Goal: Task Accomplishment & Management: Use online tool/utility

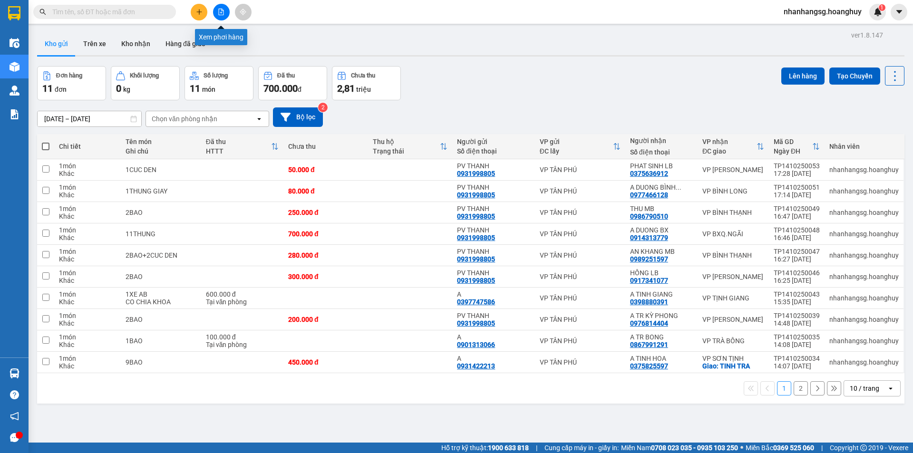
click at [218, 14] on icon "file-add" at bounding box center [221, 12] width 7 height 7
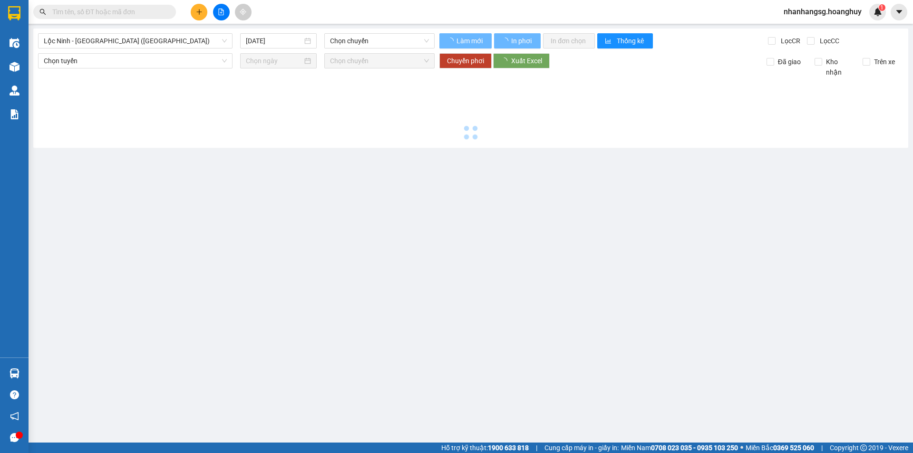
type input "15/10/2025"
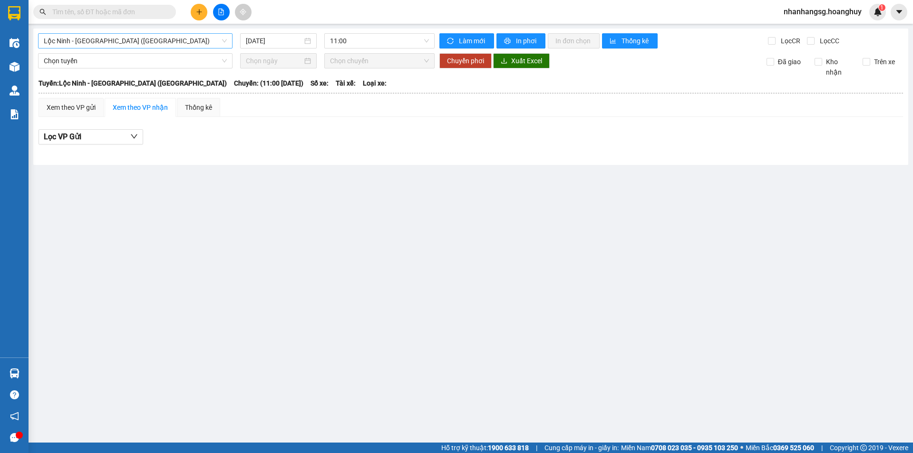
click at [161, 44] on span "Lộc Ninh - Quảng Ngãi (Hàng Hóa)" at bounding box center [135, 41] width 183 height 14
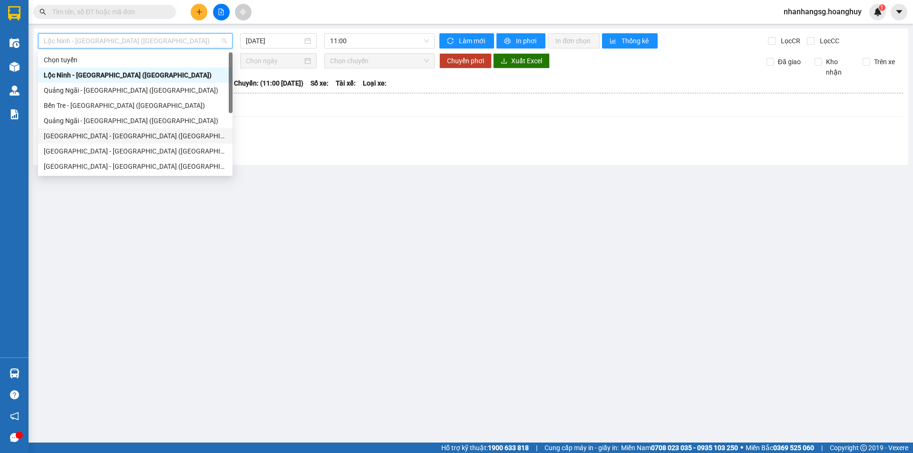
click at [122, 139] on div "Sài Gòn - Quảng Ngãi (Hàng Hoá)" at bounding box center [135, 136] width 183 height 10
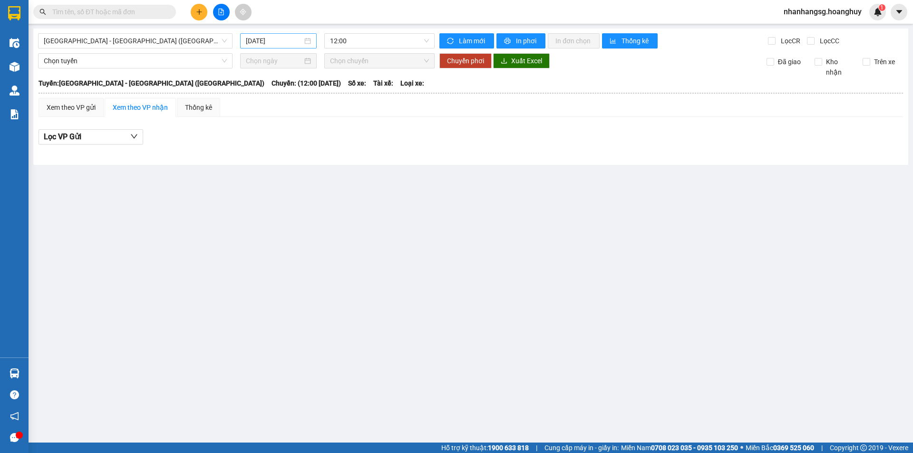
click at [276, 36] on input "15/10/2025" at bounding box center [274, 41] width 57 height 10
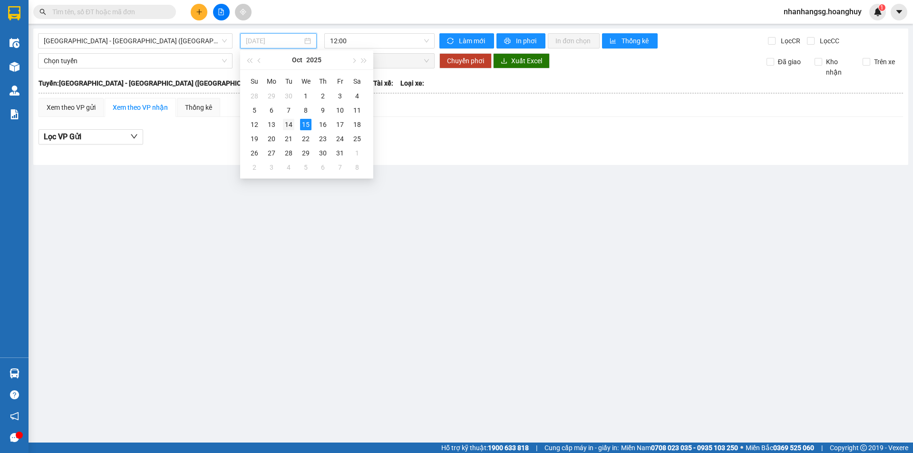
click at [294, 126] on div "14" at bounding box center [288, 124] width 11 height 11
type input "14/10/2025"
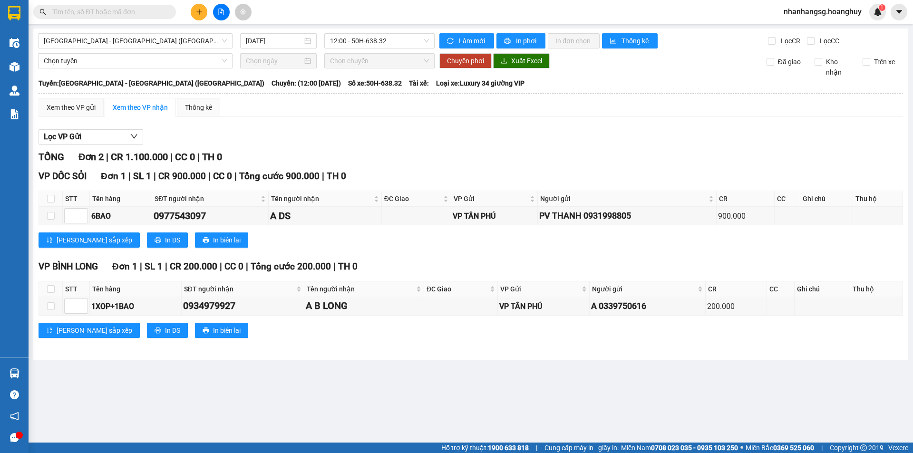
click at [333, 29] on div "Sài Gòn - Quảng Ngãi (Hàng Hoá) 14/10/2025 12:00 - 50H-638.32 Làm mới In phơi I…" at bounding box center [470, 195] width 875 height 332
click at [339, 38] on span "12:00 - 50H-638.32" at bounding box center [379, 41] width 99 height 14
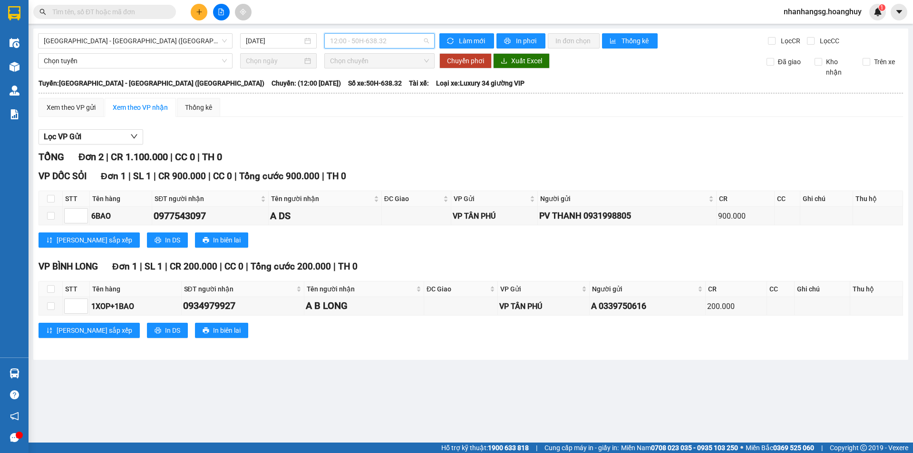
click at [339, 38] on span "12:00 - 50H-638.32" at bounding box center [379, 41] width 99 height 14
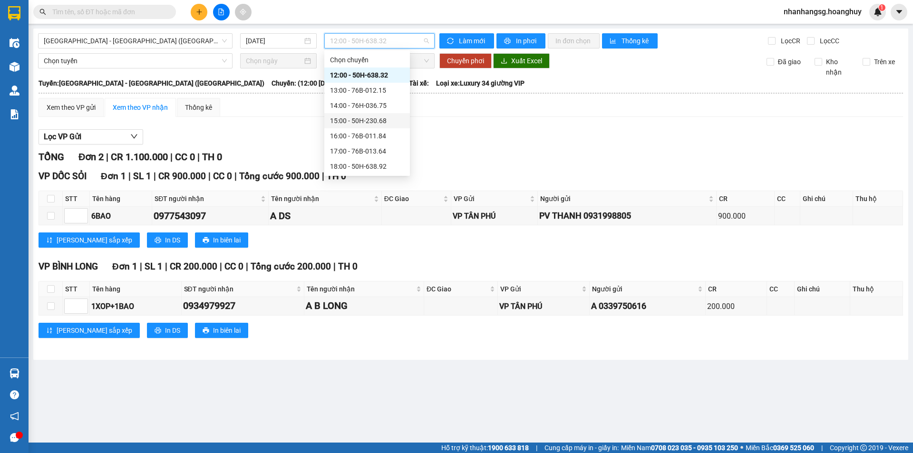
scroll to position [30, 0]
click at [368, 167] on div "20:00 - 51B-279.30" at bounding box center [367, 166] width 74 height 10
click at [368, 167] on main "Sài Gòn - Quảng Ngãi (Hàng Hoá) 14/10/2025 12:00 - 50H-638.32 Làm mới In phơi I…" at bounding box center [456, 221] width 913 height 443
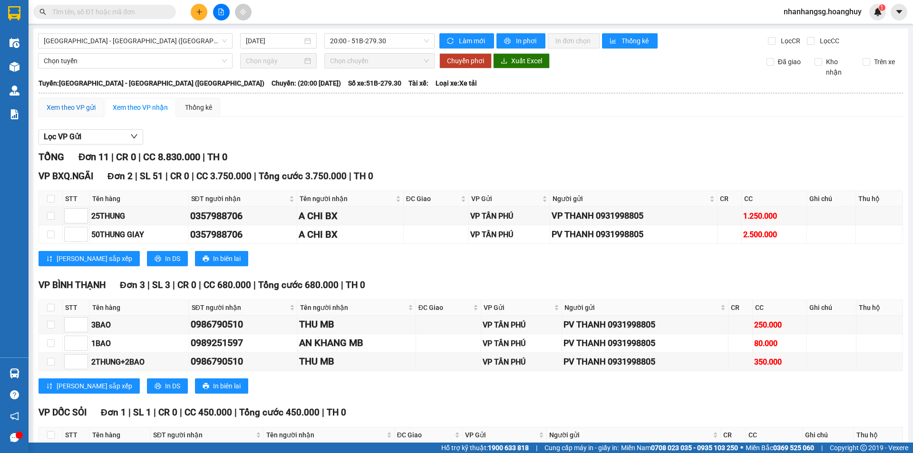
click at [72, 110] on div "Xem theo VP gửi" at bounding box center [71, 107] width 49 height 10
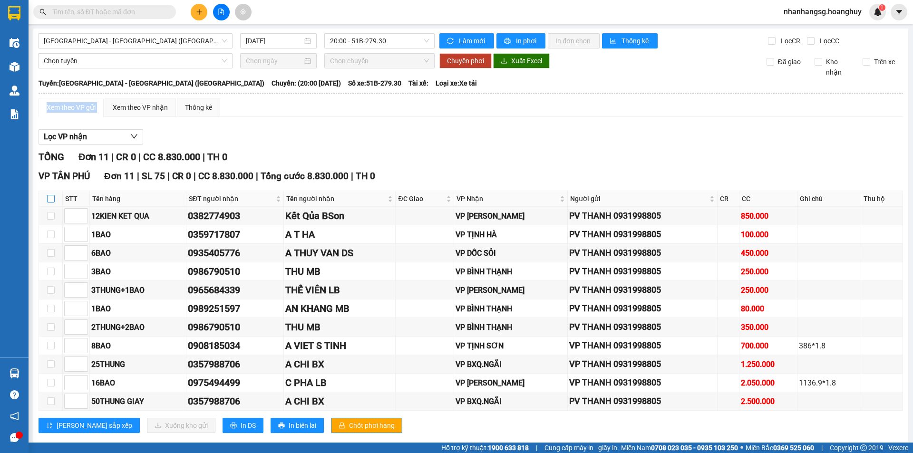
click at [50, 200] on input "checkbox" at bounding box center [51, 199] width 8 height 8
checkbox input "true"
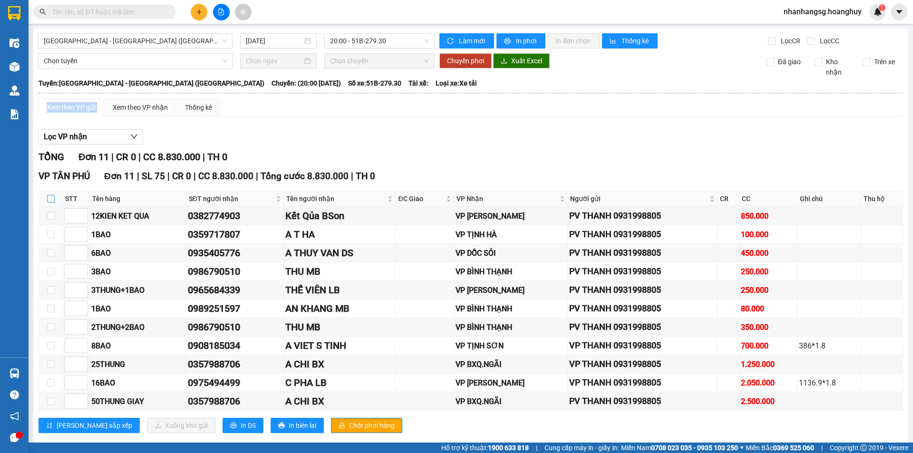
checkbox input "true"
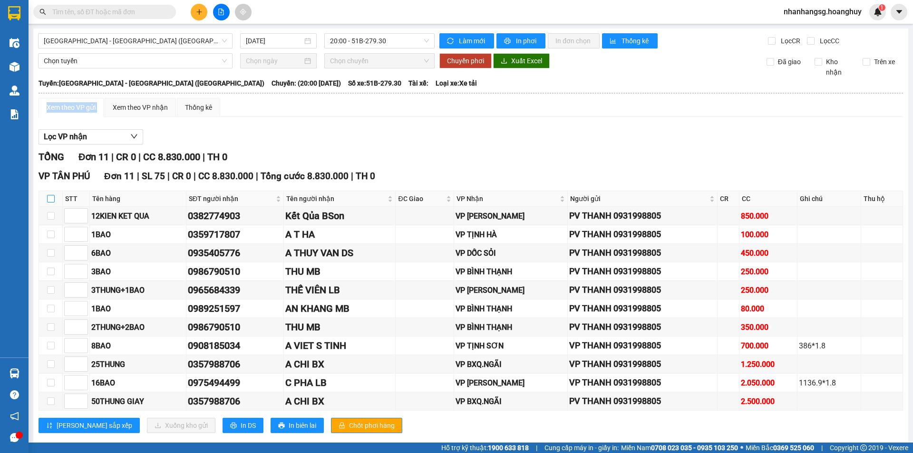
checkbox input "true"
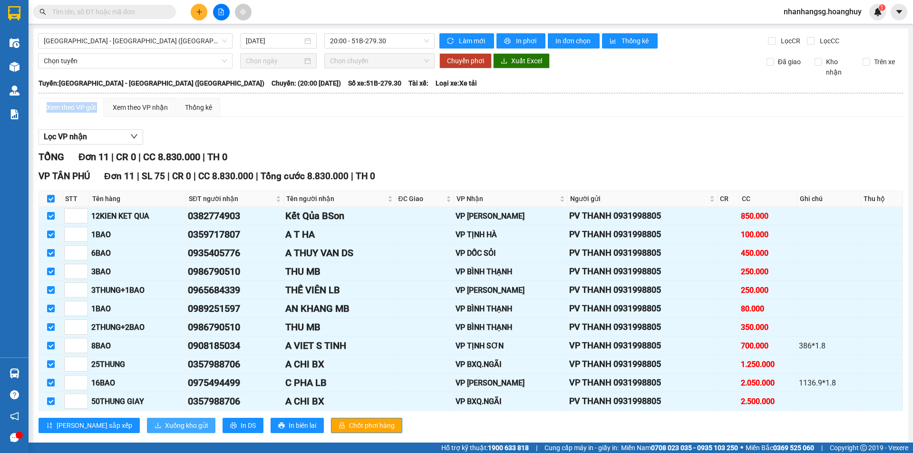
click at [165, 422] on span "Xuống kho gửi" at bounding box center [186, 426] width 43 height 10
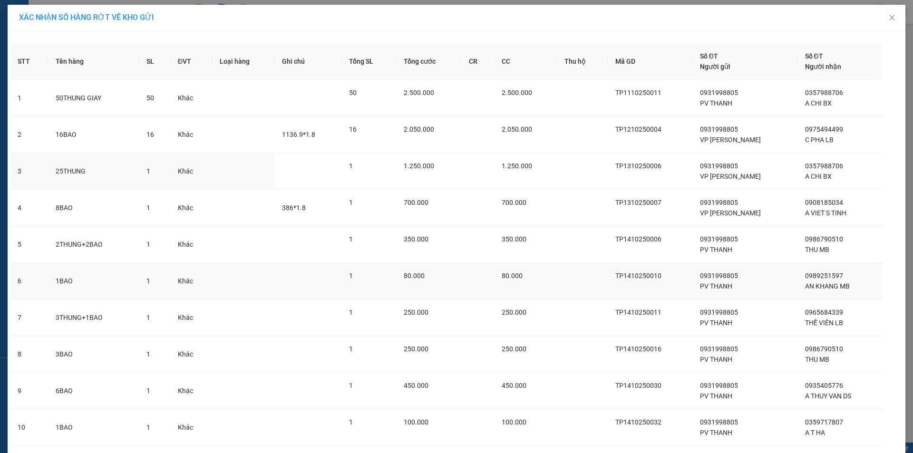
scroll to position [99, 0]
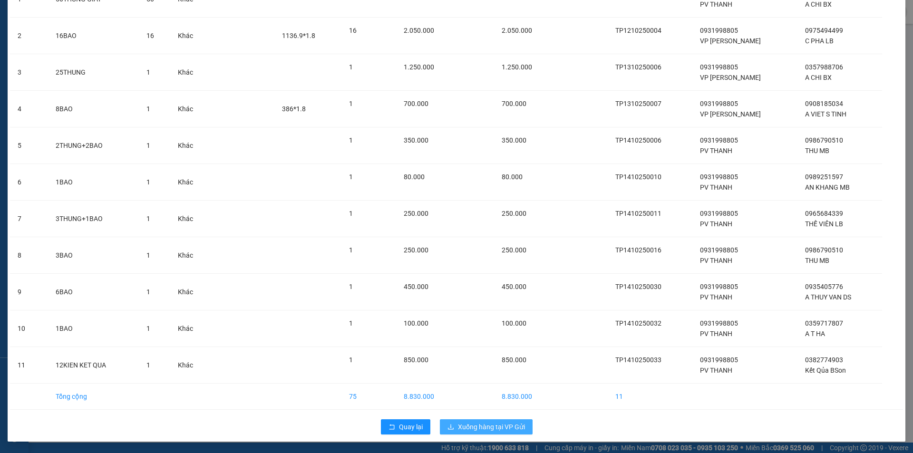
click at [481, 425] on span "Xuống hàng tại VP Gửi" at bounding box center [491, 427] width 67 height 10
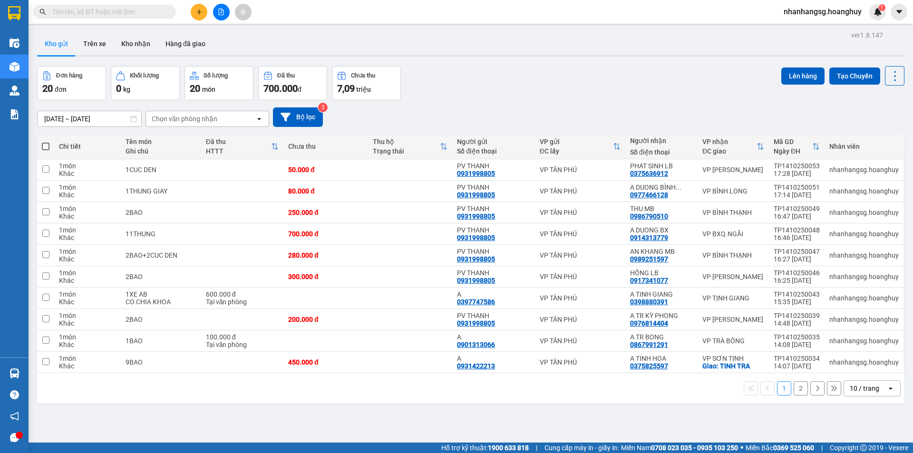
click at [54, 121] on input "13/10/2025 – 15/10/2025" at bounding box center [90, 118] width 104 height 15
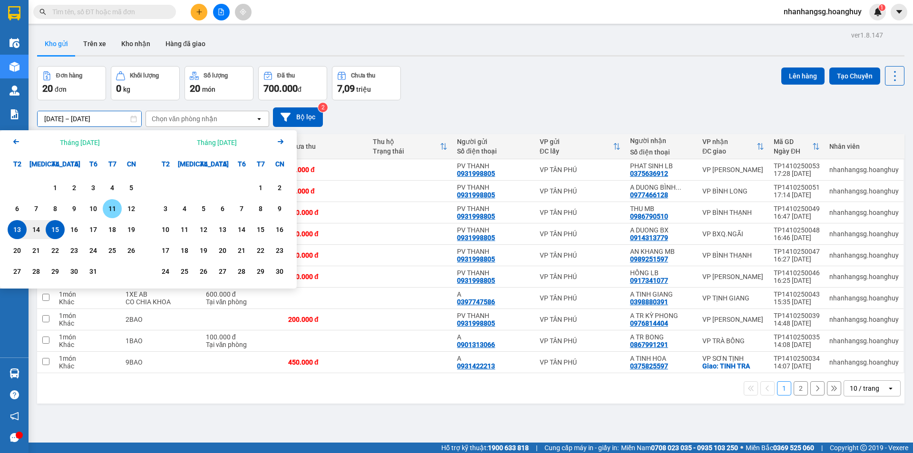
click at [112, 209] on div "11" at bounding box center [112, 208] width 13 height 11
type input "11/10/2025 – 11/10/2025"
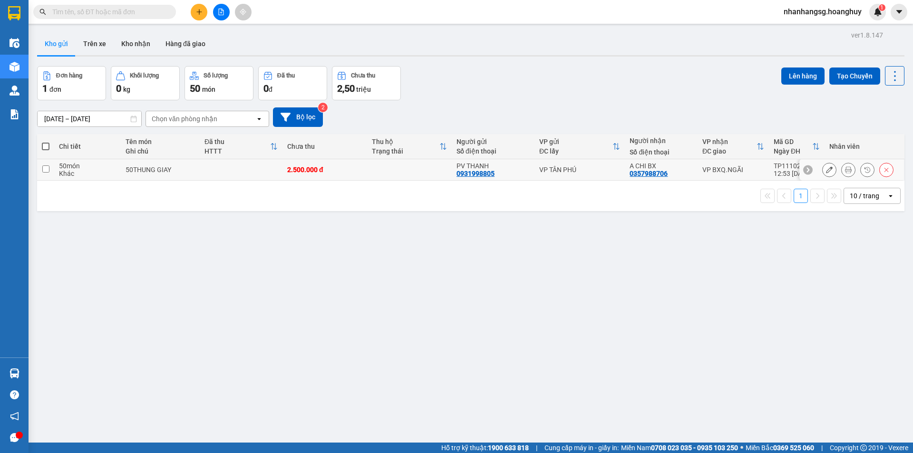
click at [212, 173] on td at bounding box center [241, 169] width 83 height 21
click at [210, 173] on td at bounding box center [241, 169] width 83 height 21
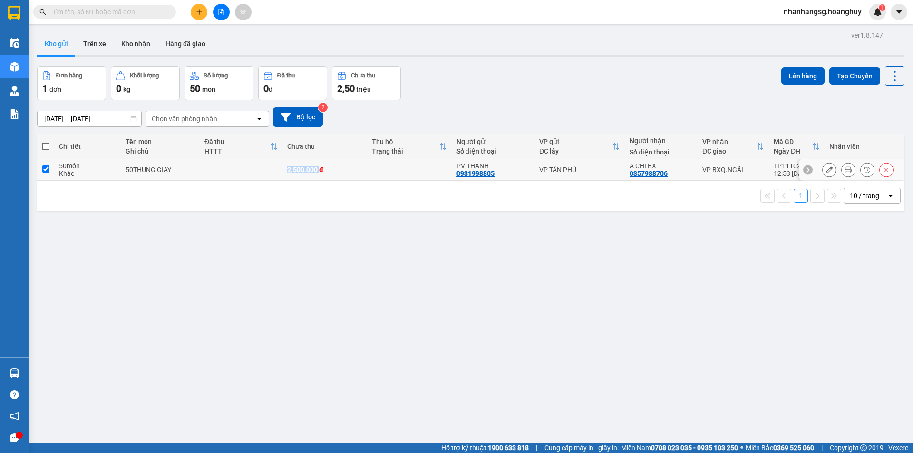
checkbox input "true"
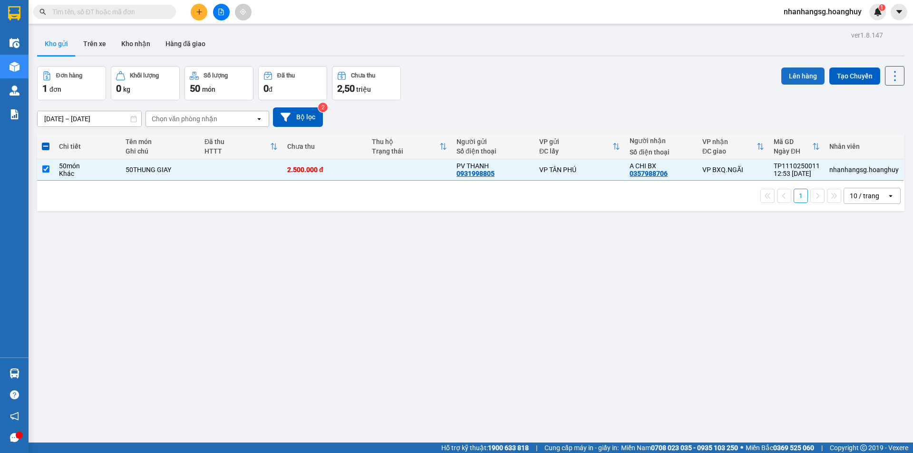
click at [790, 78] on button "Lên hàng" at bounding box center [803, 76] width 43 height 17
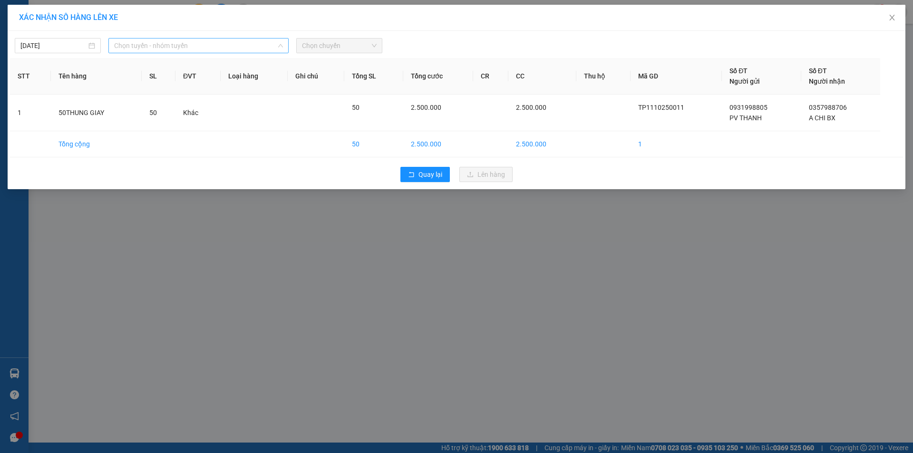
click at [217, 45] on span "Chọn tuyến - nhóm tuyến" at bounding box center [198, 46] width 169 height 14
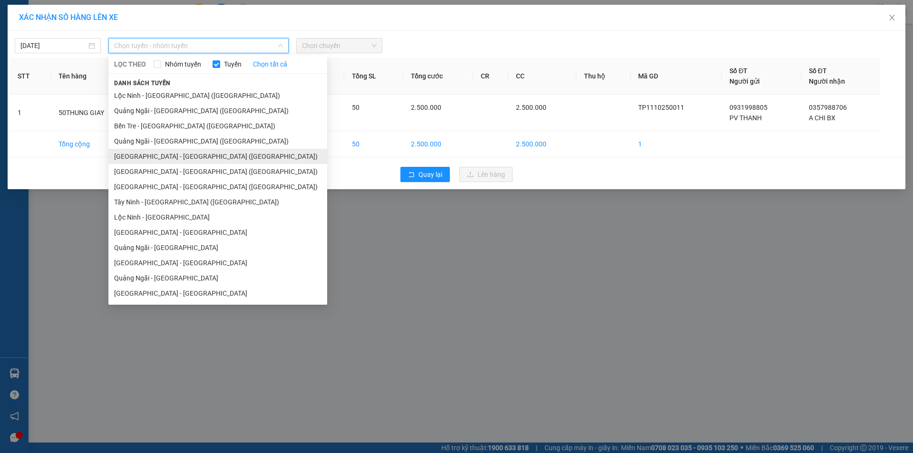
click at [142, 160] on li "Sài Gòn - Quảng Ngãi (Hàng Hoá)" at bounding box center [217, 156] width 219 height 15
click at [142, 160] on div "14/10/2025 Chọn tuyến - nhóm tuyến LỌC THEO Nhóm tuyến Tuyến Chọn tất cả Danh s…" at bounding box center [457, 110] width 898 height 158
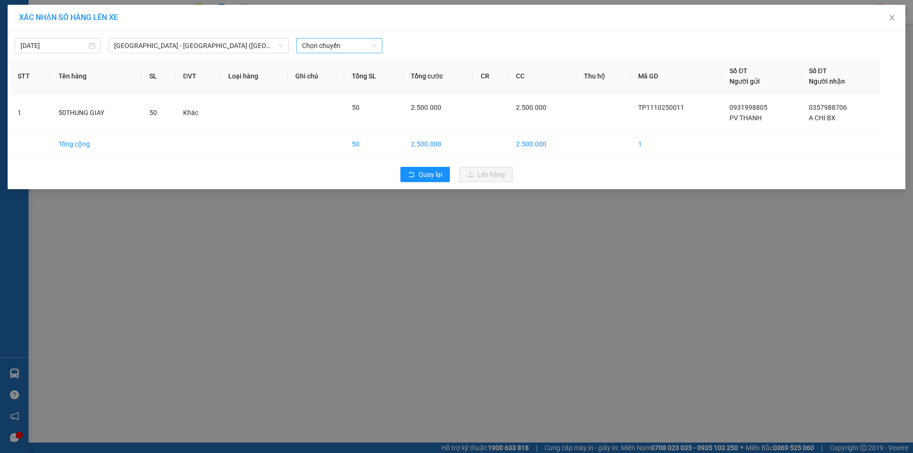
click at [313, 43] on span "Chọn chuyến" at bounding box center [339, 46] width 75 height 14
click at [44, 40] on div "14/10/2025" at bounding box center [58, 45] width 86 height 15
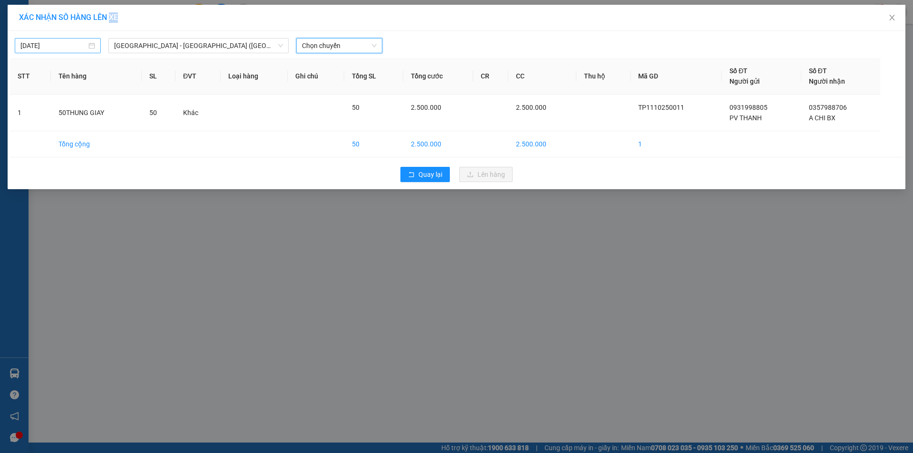
click at [44, 40] on div "14/10/2025" at bounding box center [58, 45] width 86 height 15
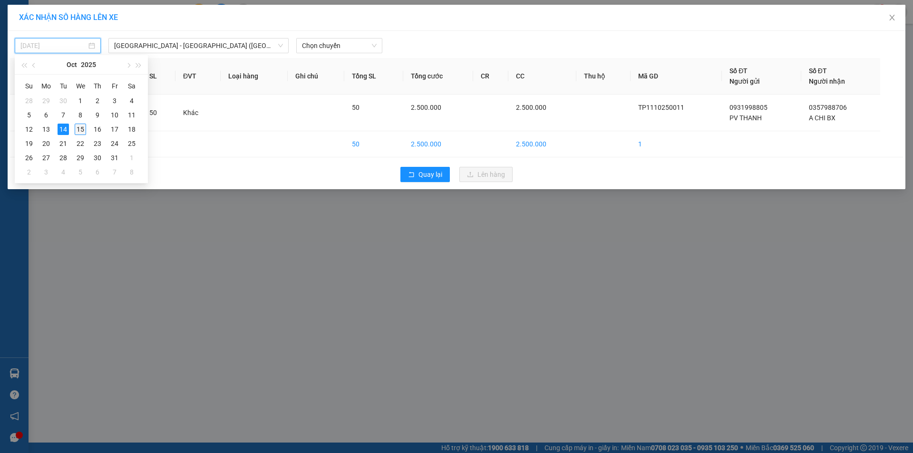
click at [78, 126] on div "15" at bounding box center [80, 129] width 11 height 11
click at [78, 126] on td "50THUNG GIAY" at bounding box center [96, 113] width 90 height 37
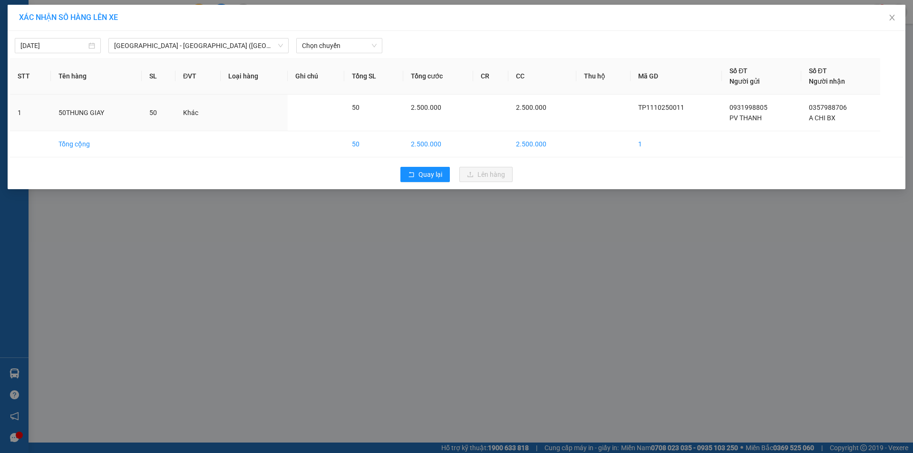
type input "15/10/2025"
click at [316, 42] on span "Chọn chuyến" at bounding box center [339, 46] width 75 height 14
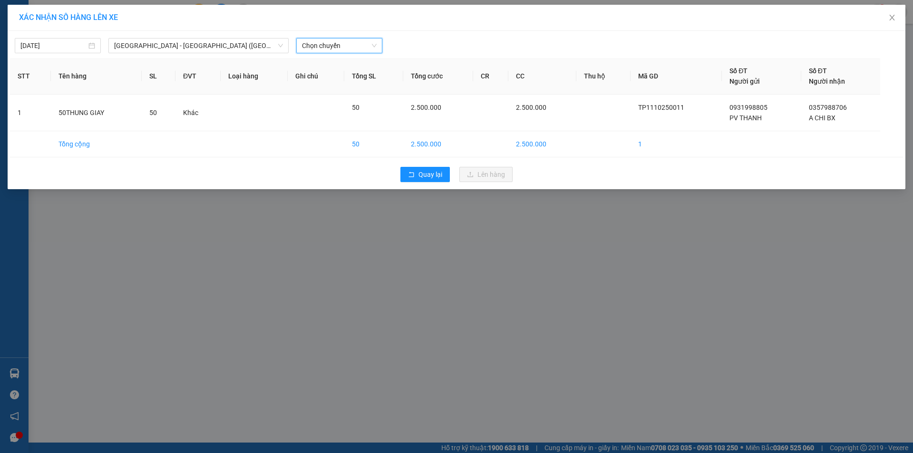
click at [316, 42] on span "Chọn chuyến" at bounding box center [339, 46] width 75 height 14
click at [323, 174] on div "20:00" at bounding box center [339, 171] width 74 height 10
click at [323, 174] on div "Quay lại Lên hàng" at bounding box center [457, 174] width 894 height 25
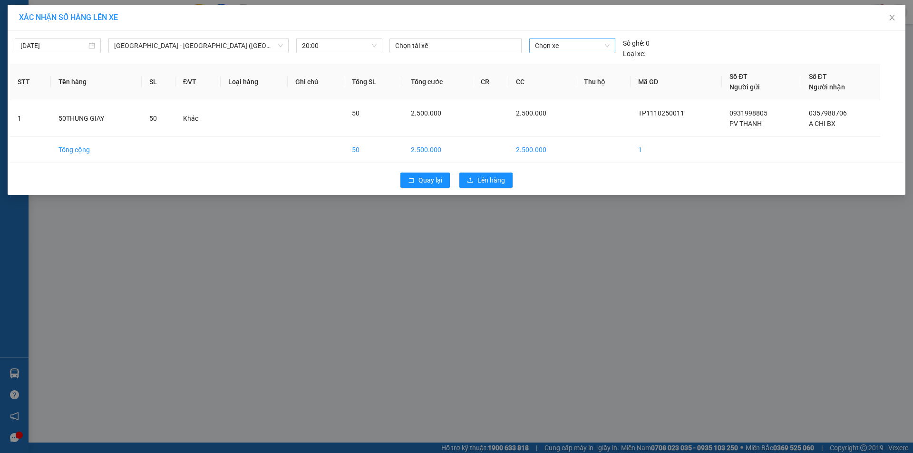
click at [538, 48] on span "Chọn xe" at bounding box center [572, 46] width 74 height 14
click at [558, 45] on span "Chọn xe" at bounding box center [572, 46] width 74 height 14
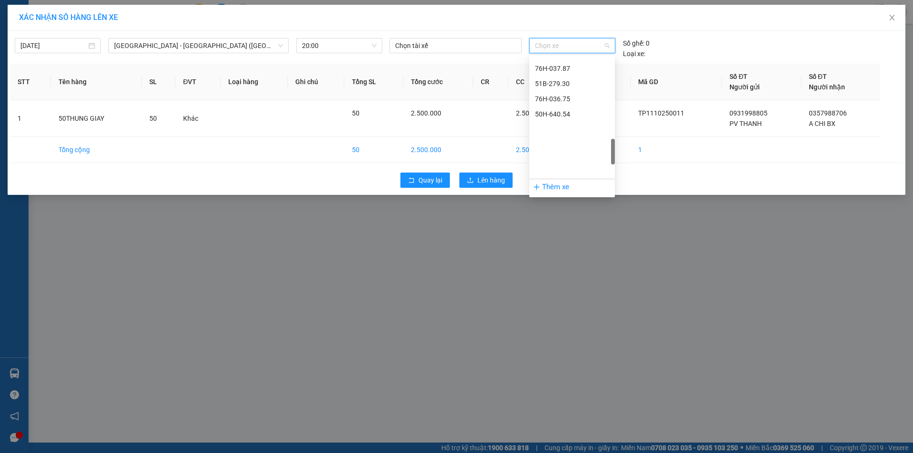
scroll to position [571, 0]
click at [553, 67] on div "51B-279.30" at bounding box center [572, 72] width 74 height 10
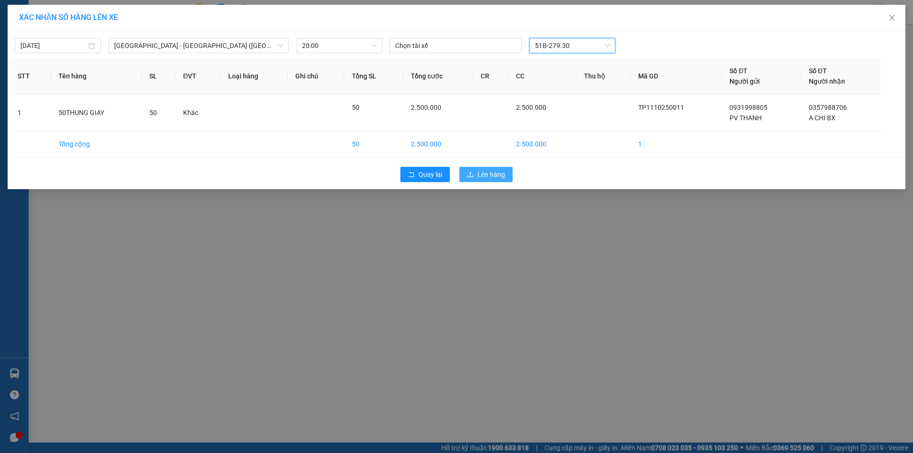
click at [500, 173] on span "Lên hàng" at bounding box center [492, 174] width 28 height 10
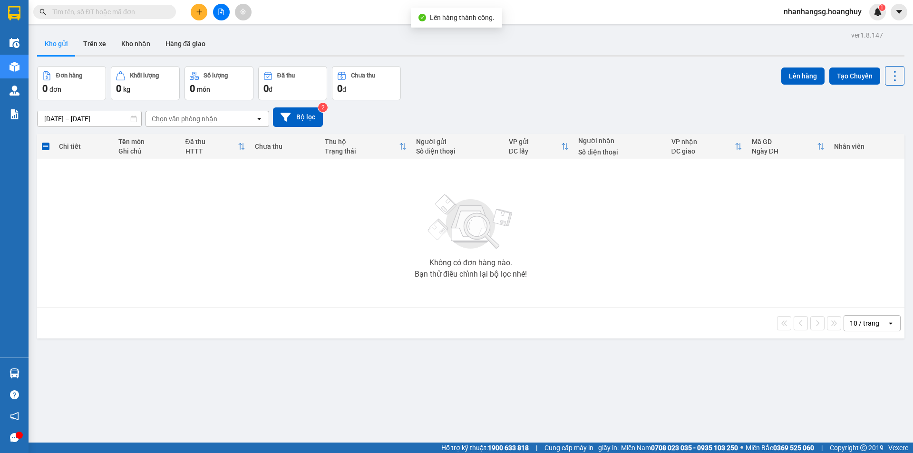
click at [94, 123] on div "ver 1.8.147 Kho gửi Trên xe Kho nhận Hàng đã giao Đơn hàng 0 đơn Khối lượng 0 k…" at bounding box center [470, 255] width 875 height 453
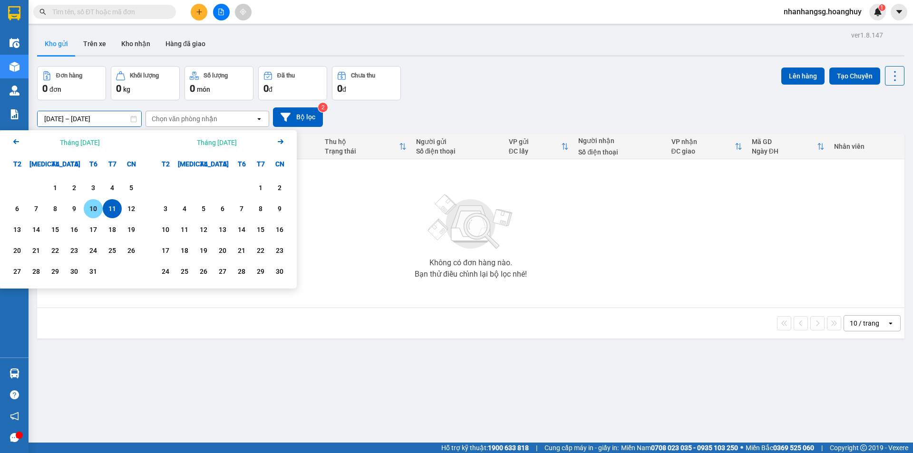
click at [90, 207] on div "10" at bounding box center [93, 208] width 13 height 11
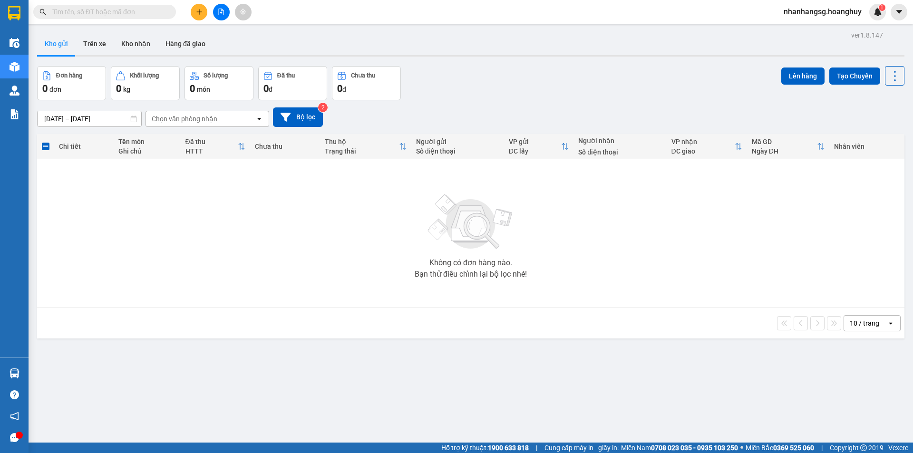
click at [91, 122] on input "10/10/2025 – 10/10/2025" at bounding box center [90, 118] width 104 height 15
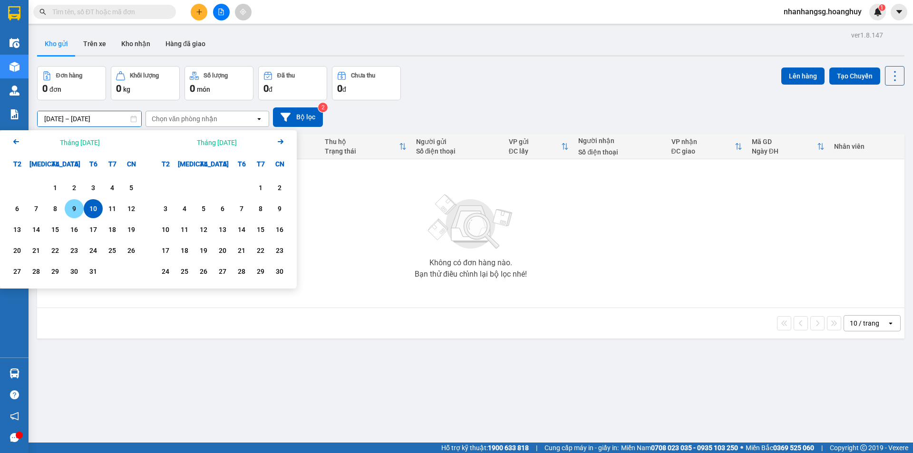
click at [74, 212] on div "9" at bounding box center [74, 208] width 13 height 11
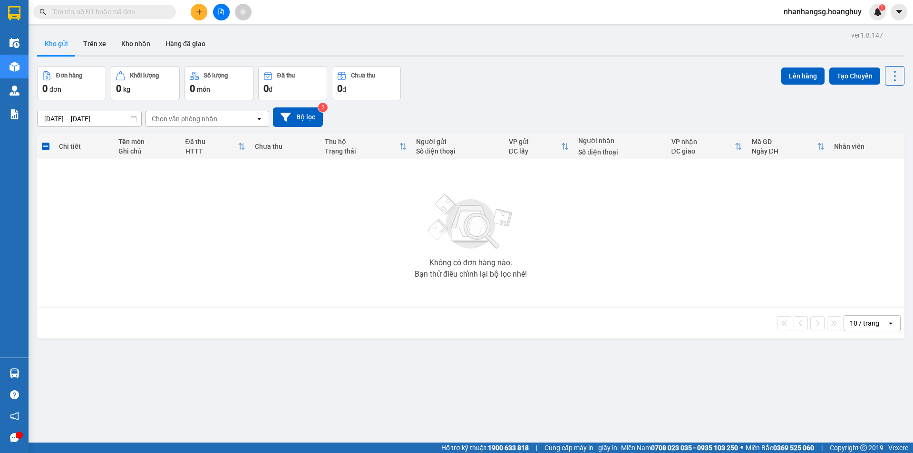
click at [120, 119] on input "09/10/2025 – 09/10/2025" at bounding box center [90, 118] width 104 height 15
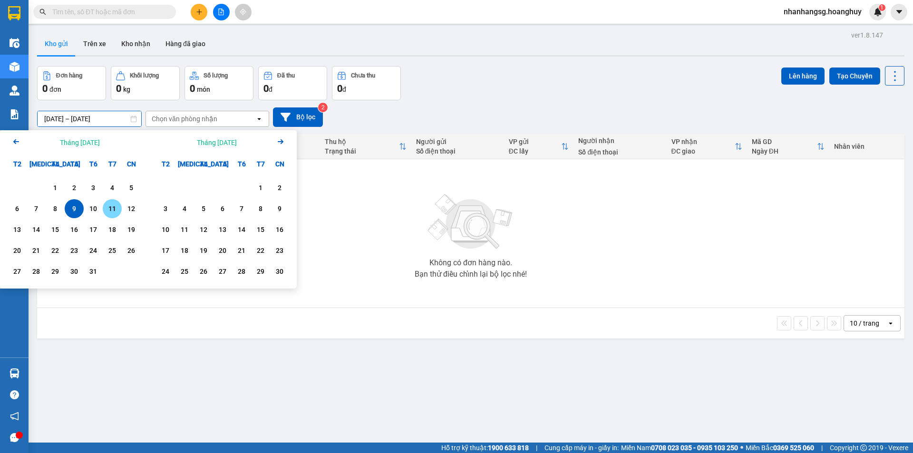
click at [113, 214] on div "11" at bounding box center [112, 208] width 13 height 11
click at [114, 211] on div "11" at bounding box center [112, 208] width 13 height 11
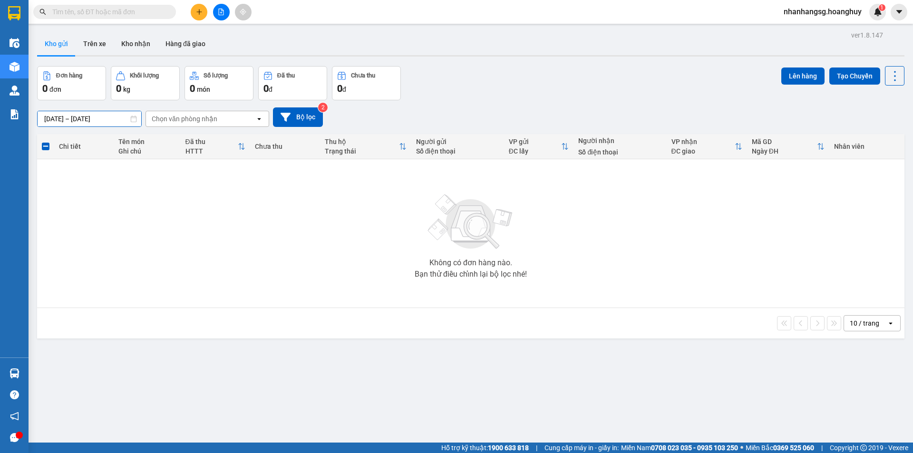
click at [91, 121] on input "11/10/2025 – 11/10/2025" at bounding box center [90, 118] width 104 height 15
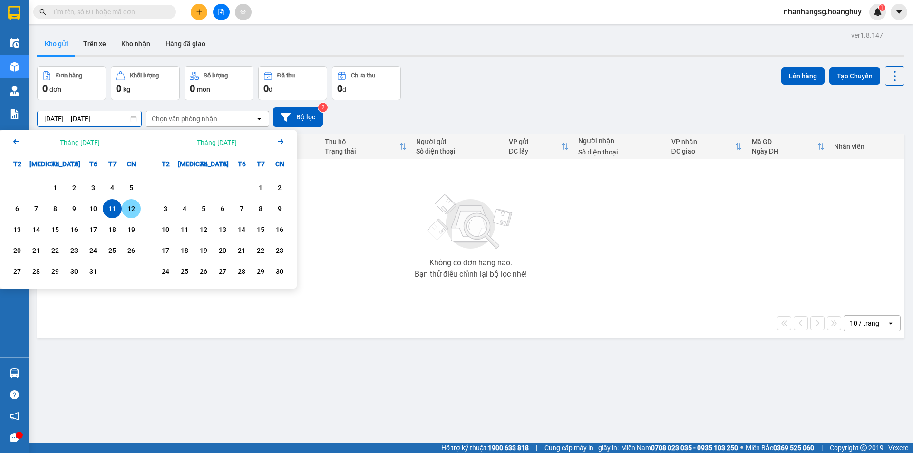
click at [127, 217] on div "12" at bounding box center [131, 208] width 19 height 19
type input "12/10/2025 – 12/10/2025"
click at [127, 217] on div "Không có đơn hàng nào. Bạn thử điều chỉnh lại bộ lọc nhé!" at bounding box center [471, 233] width 858 height 143
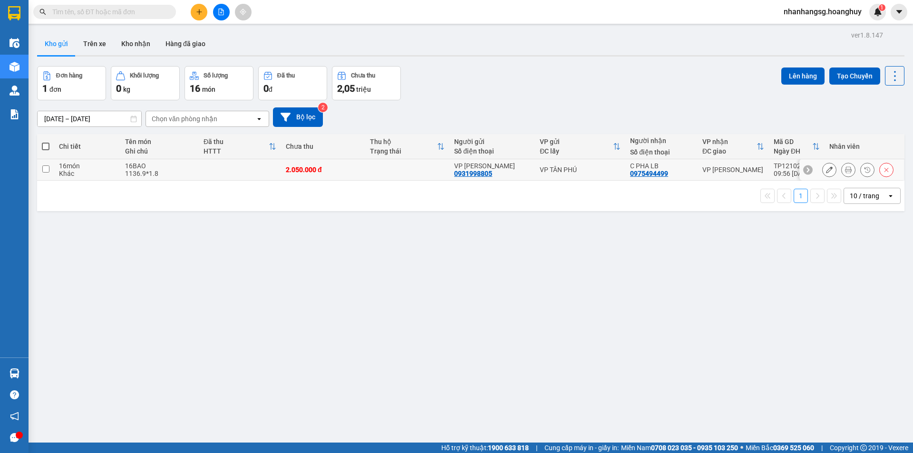
click at [205, 175] on td at bounding box center [240, 169] width 82 height 21
checkbox input "true"
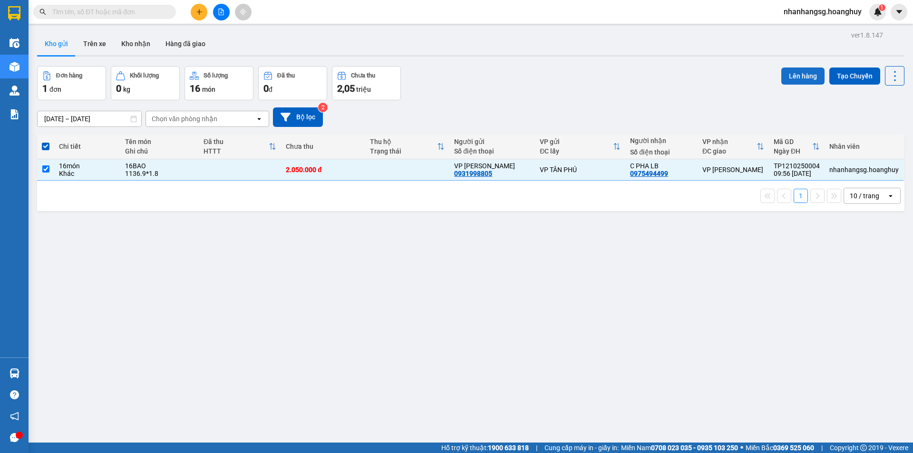
click at [793, 74] on button "Lên hàng" at bounding box center [803, 76] width 43 height 17
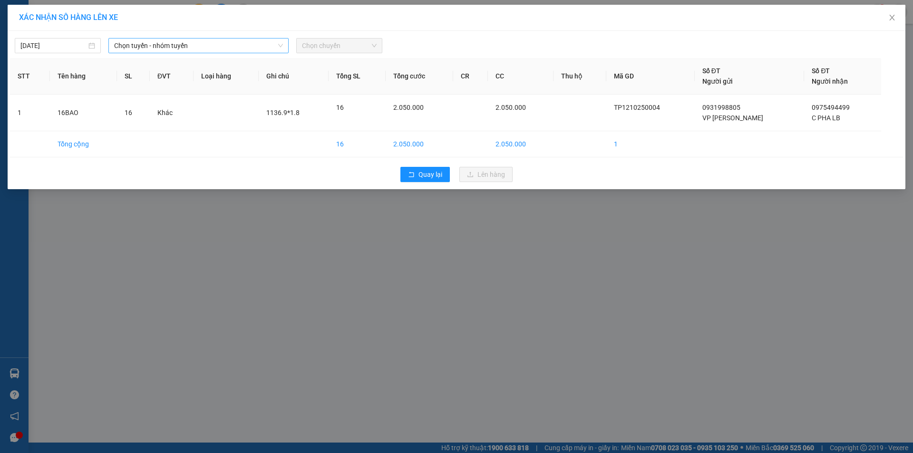
click at [203, 45] on span "Chọn tuyến - nhóm tuyến" at bounding box center [198, 46] width 169 height 14
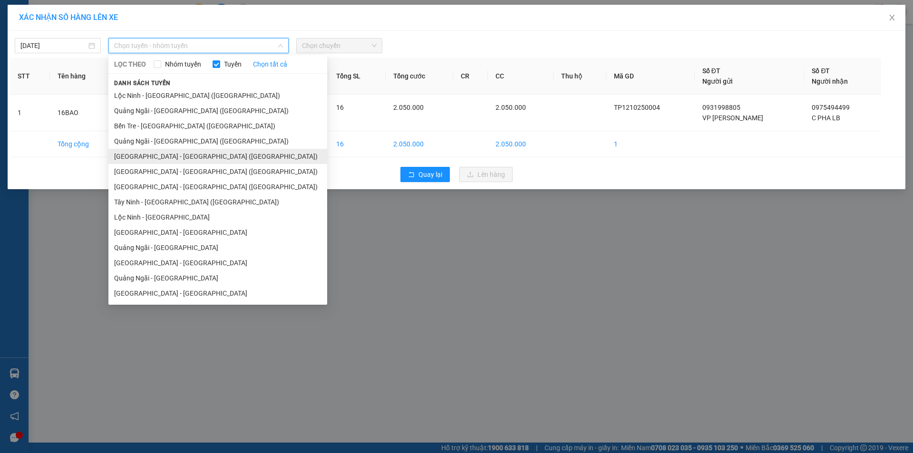
click at [132, 151] on li "Sài Gòn - Quảng Ngãi (Hàng Hoá)" at bounding box center [217, 156] width 219 height 15
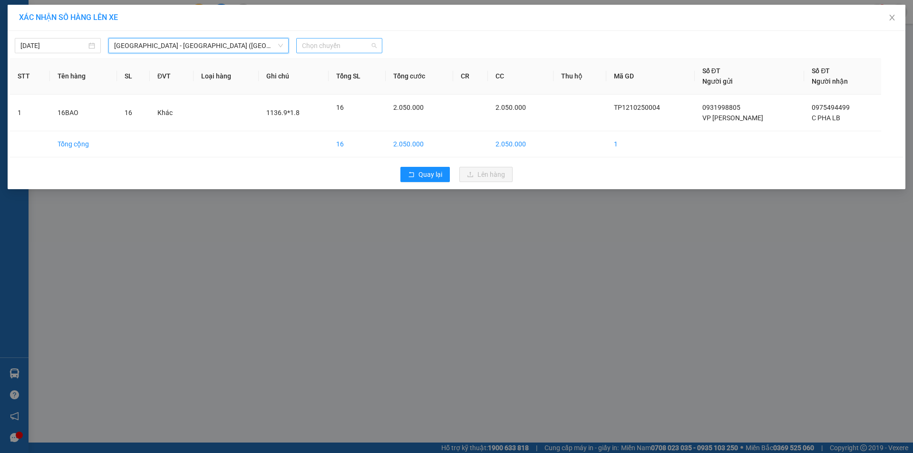
click at [314, 45] on span "Chọn chuyến" at bounding box center [339, 46] width 75 height 14
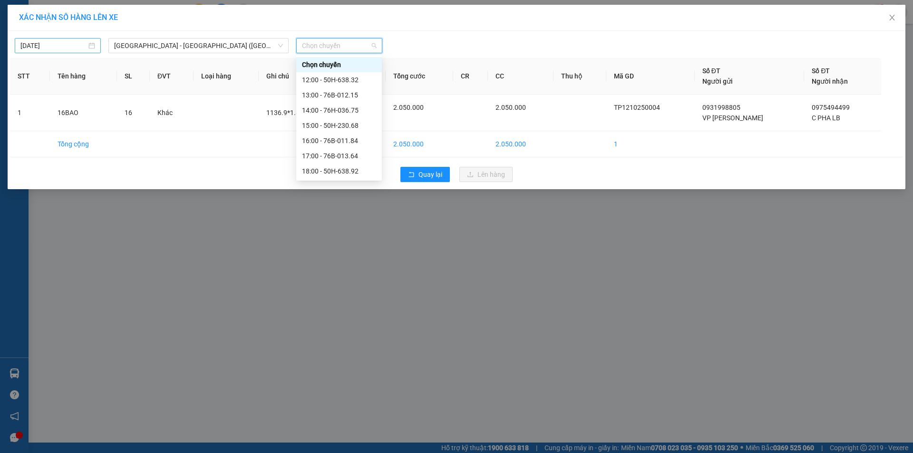
click at [46, 49] on body "Kết quả tìm kiếm ( 0 ) Bộ lọc No Data nhanhangsg.hoanghuy 1 Điều hành xe Kho hà…" at bounding box center [456, 226] width 913 height 453
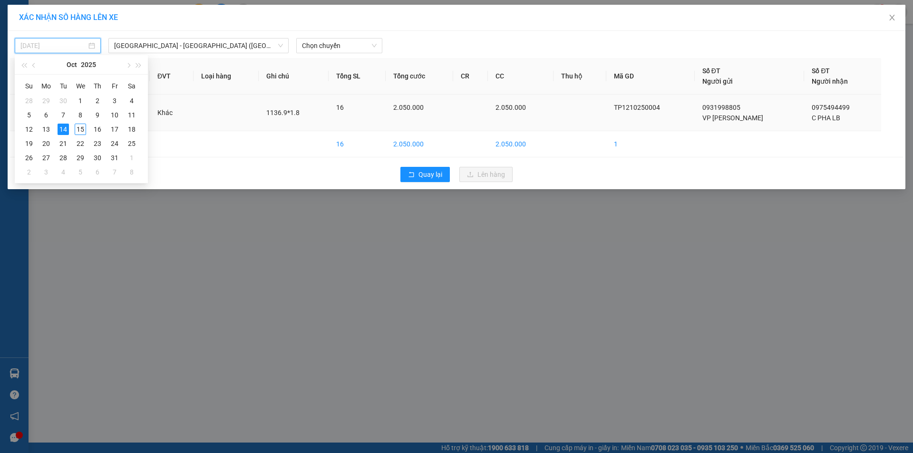
click at [82, 130] on div "15" at bounding box center [80, 129] width 11 height 11
click at [82, 130] on td "16BAO" at bounding box center [83, 113] width 67 height 37
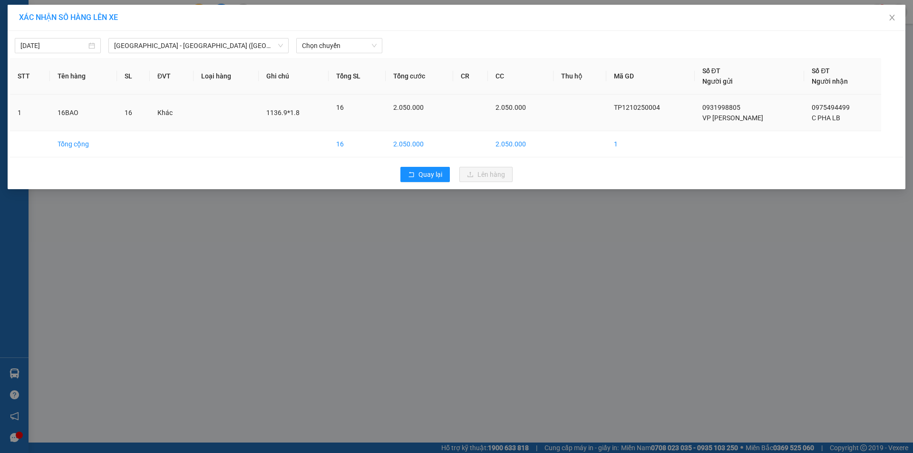
click at [82, 130] on td "16BAO" at bounding box center [83, 113] width 67 height 37
type input "15/10/2025"
click at [329, 45] on span "Chọn chuyến" at bounding box center [339, 46] width 75 height 14
click at [327, 45] on span "Chọn chuyến" at bounding box center [339, 46] width 75 height 14
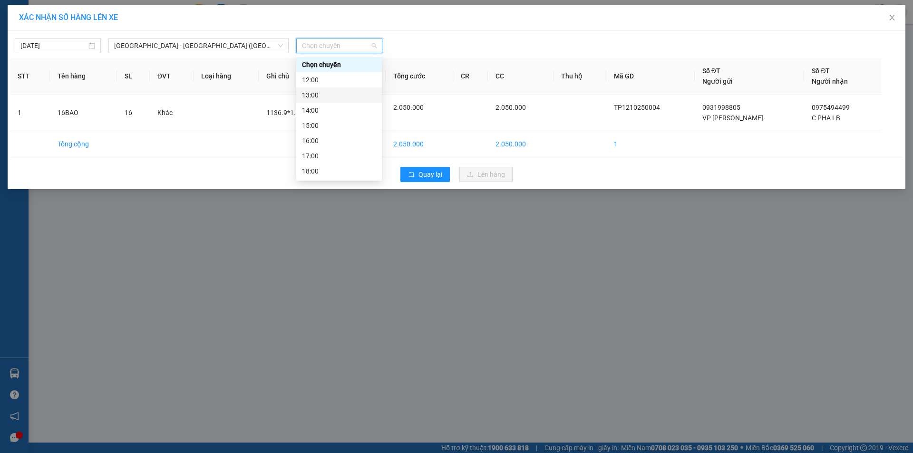
scroll to position [30, 0]
click at [341, 175] on div "20:00 - 51B-279.30" at bounding box center [339, 171] width 74 height 10
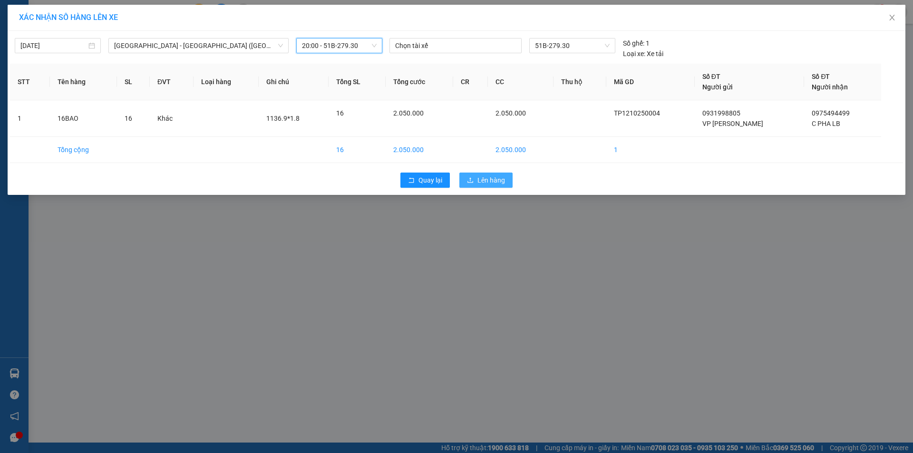
click at [493, 184] on span "Lên hàng" at bounding box center [492, 180] width 28 height 10
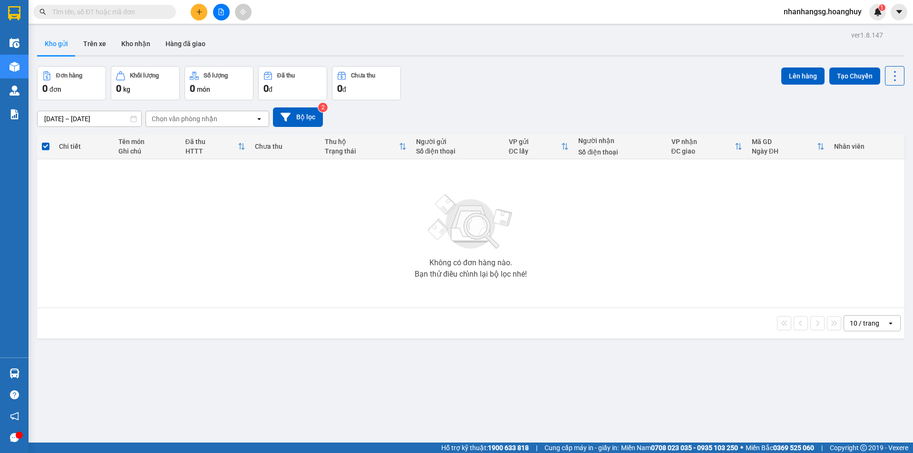
click at [110, 112] on input "12/10/2025 – 12/10/2025" at bounding box center [90, 118] width 104 height 15
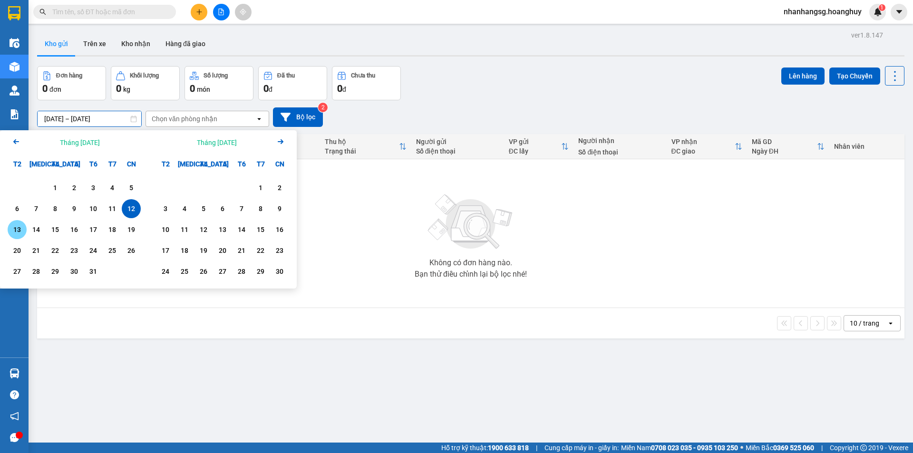
click at [16, 229] on div "13" at bounding box center [16, 229] width 13 height 11
type input "13/10/2025 – 13/10/2025"
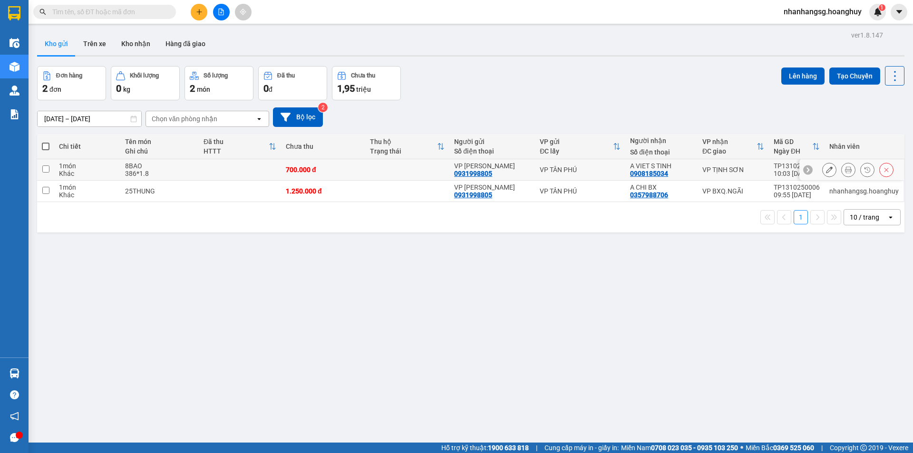
click at [197, 161] on td "8BAO 386*1.8" at bounding box center [159, 169] width 79 height 21
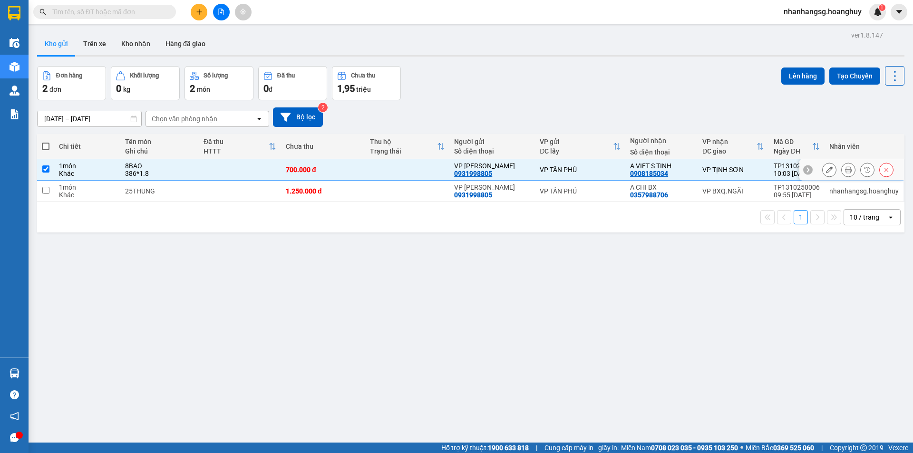
click at [197, 161] on td "8BAO 386*1.8" at bounding box center [159, 169] width 79 height 21
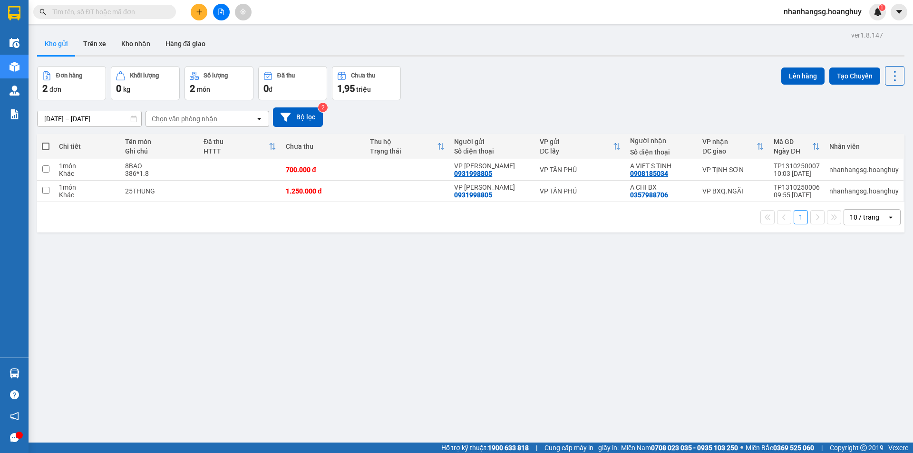
click at [44, 146] on span at bounding box center [46, 147] width 8 height 8
click at [46, 142] on input "checkbox" at bounding box center [46, 142] width 0 height 0
checkbox input "true"
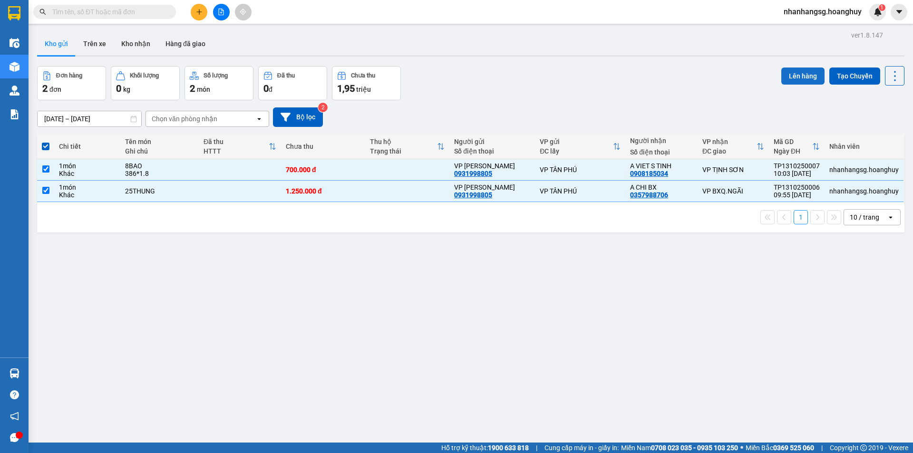
click at [792, 75] on button "Lên hàng" at bounding box center [803, 76] width 43 height 17
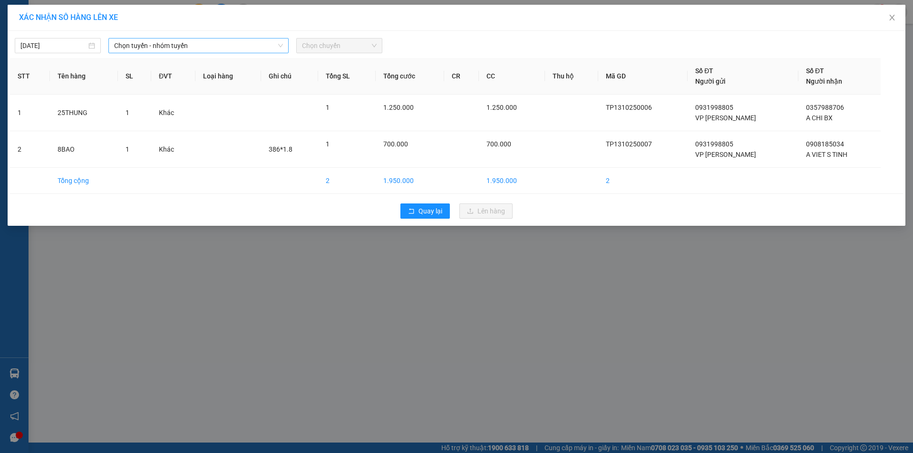
click at [186, 44] on span "Chọn tuyến - nhóm tuyến" at bounding box center [198, 46] width 169 height 14
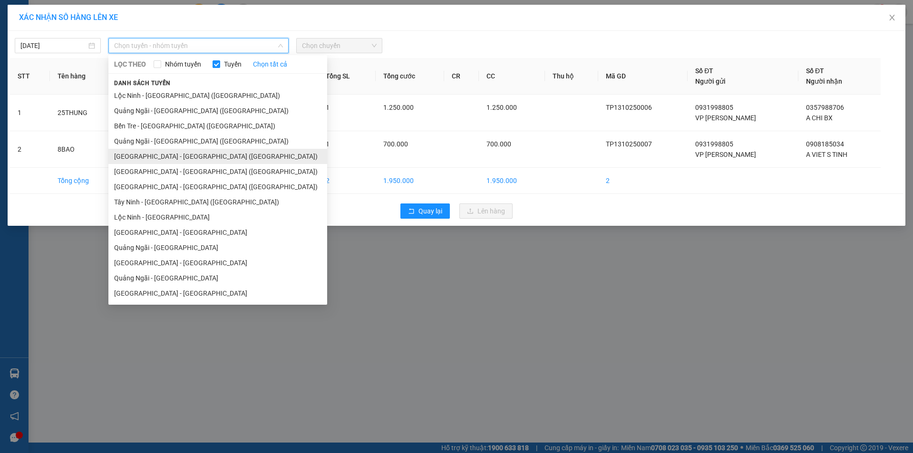
click at [153, 157] on li "Sài Gòn - Quảng Ngãi (Hàng Hoá)" at bounding box center [217, 156] width 219 height 15
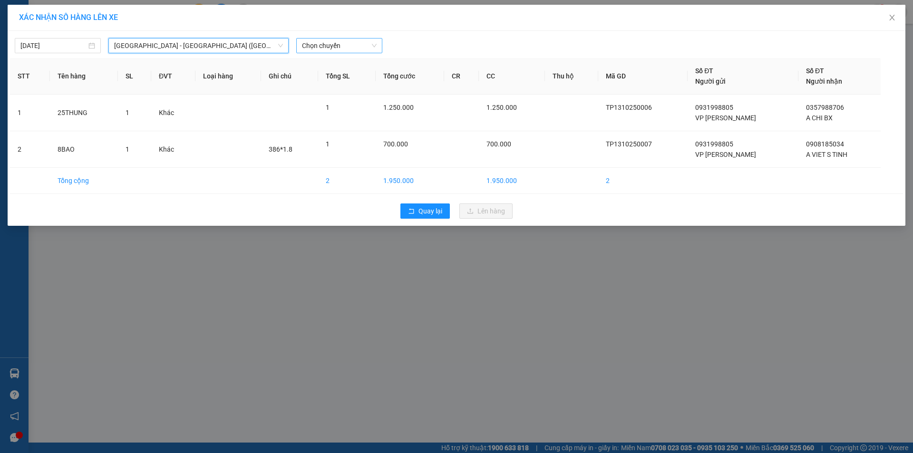
click at [318, 45] on span "Chọn chuyến" at bounding box center [339, 46] width 75 height 14
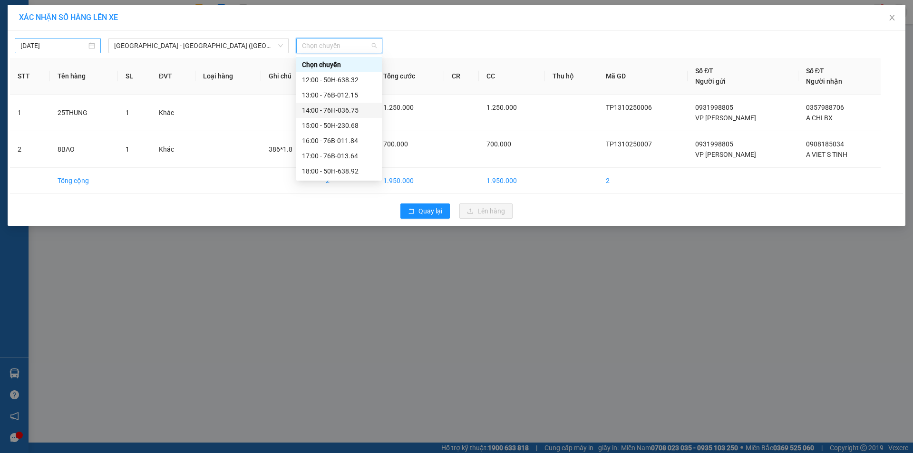
click at [65, 44] on body "Kết quả tìm kiếm ( 0 ) Bộ lọc No Data nhanhangsg.hoanghuy 1 Điều hành xe Kho hà…" at bounding box center [456, 226] width 913 height 453
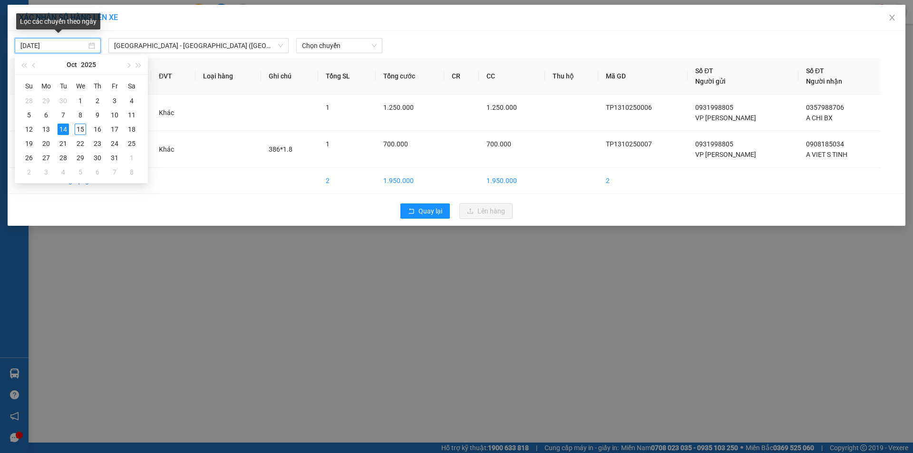
click at [65, 44] on input "14/10/2025" at bounding box center [53, 45] width 66 height 10
click at [74, 129] on td "15" at bounding box center [80, 129] width 17 height 14
type input "15/10/2025"
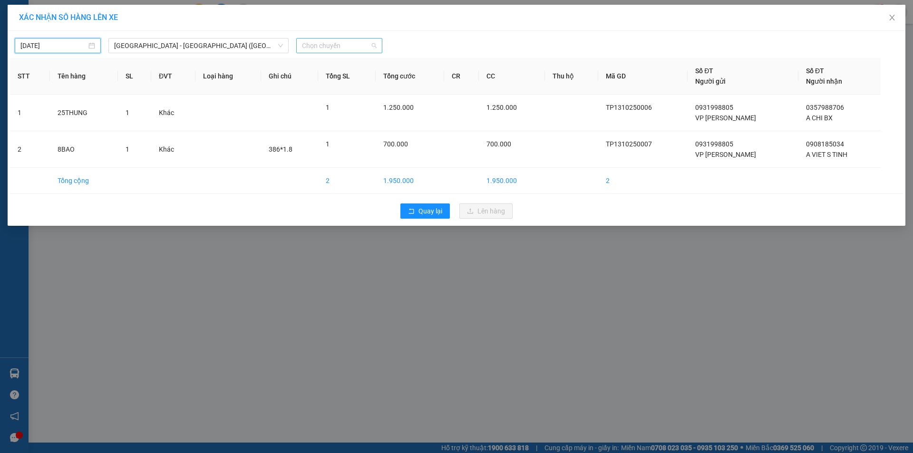
click at [312, 49] on span "Chọn chuyến" at bounding box center [339, 46] width 75 height 14
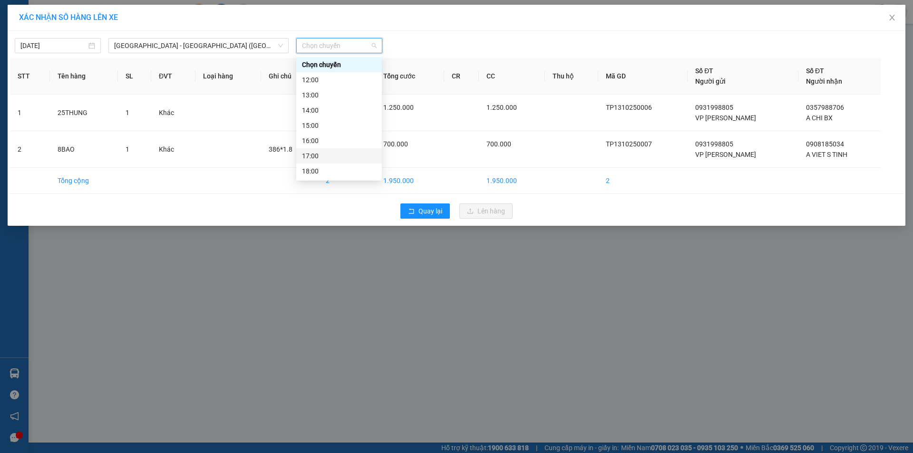
scroll to position [30, 0]
click at [327, 167] on div "20:00 - 51B-279.30" at bounding box center [339, 171] width 74 height 10
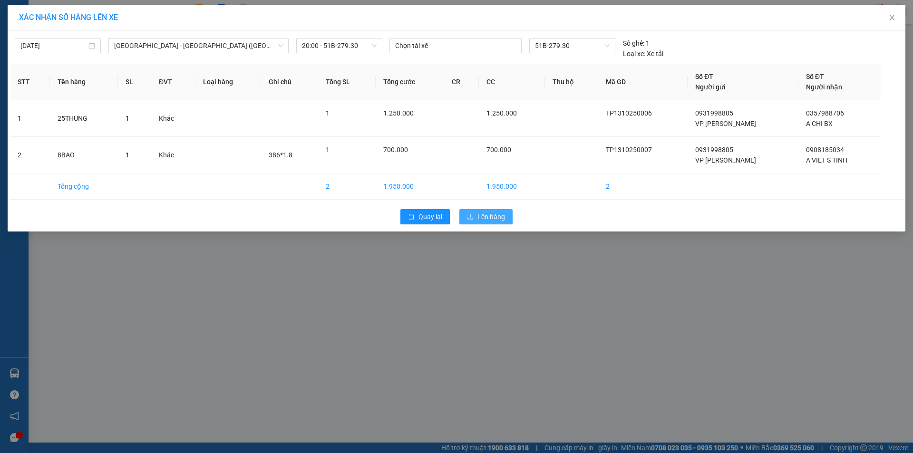
click at [499, 219] on span "Lên hàng" at bounding box center [492, 217] width 28 height 10
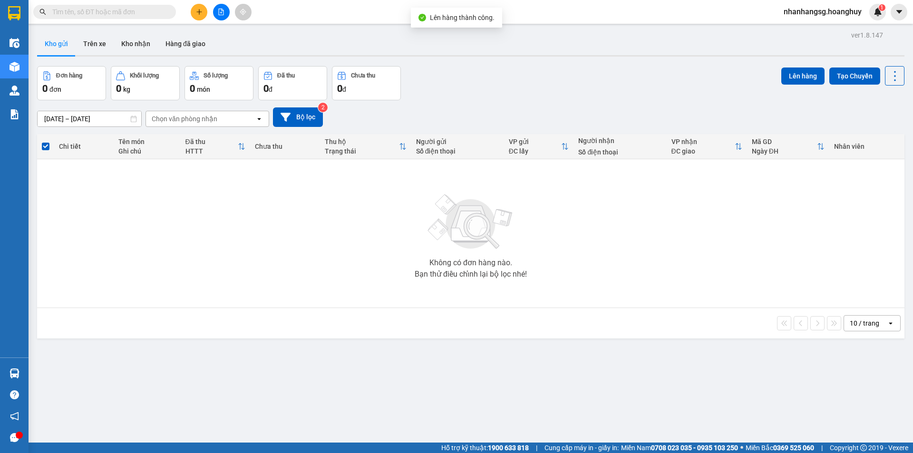
click at [104, 119] on input "13/10/2025 – 13/10/2025" at bounding box center [90, 118] width 104 height 15
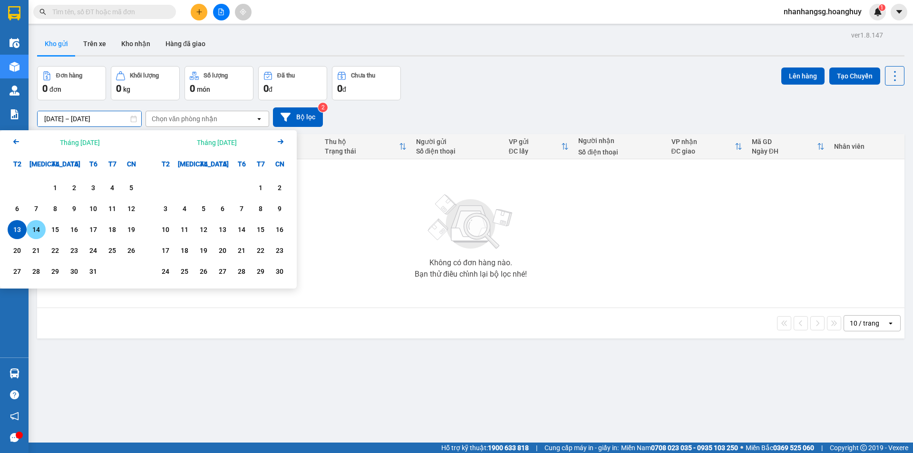
click at [37, 227] on div "14" at bounding box center [35, 229] width 13 height 11
type input "14/10/2025 – 14/10/2025"
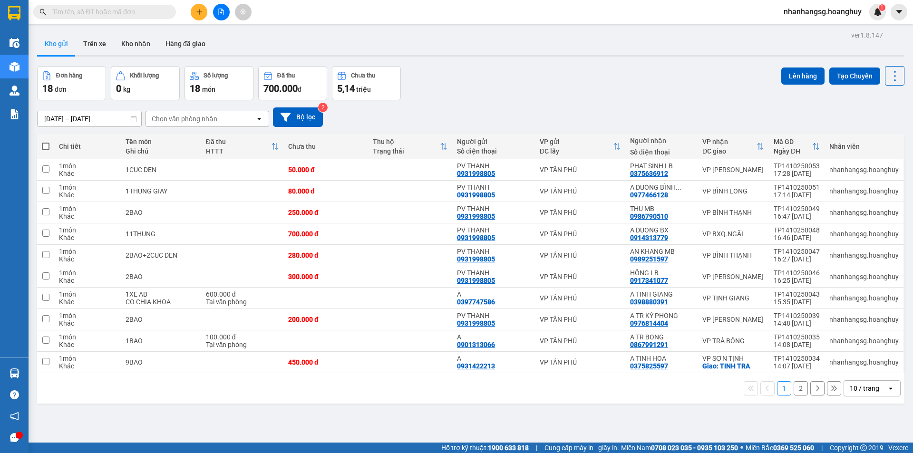
click at [47, 145] on span at bounding box center [46, 147] width 8 height 8
click at [46, 142] on input "checkbox" at bounding box center [46, 142] width 0 height 0
checkbox input "true"
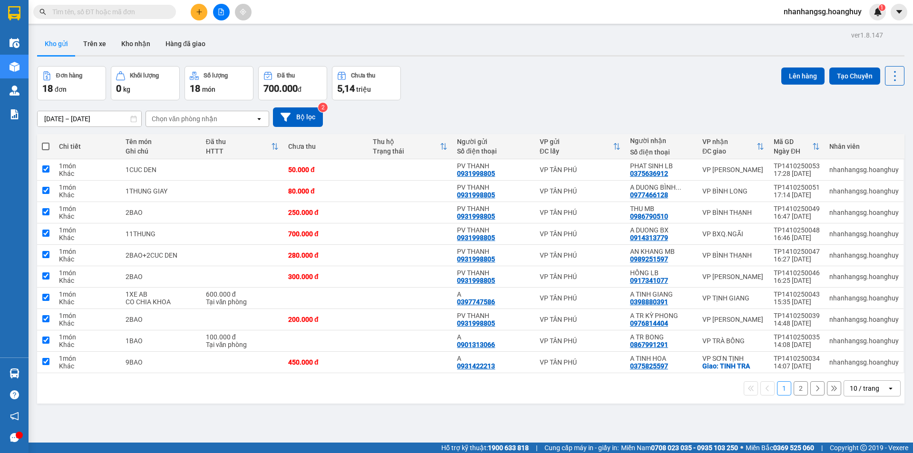
checkbox input "true"
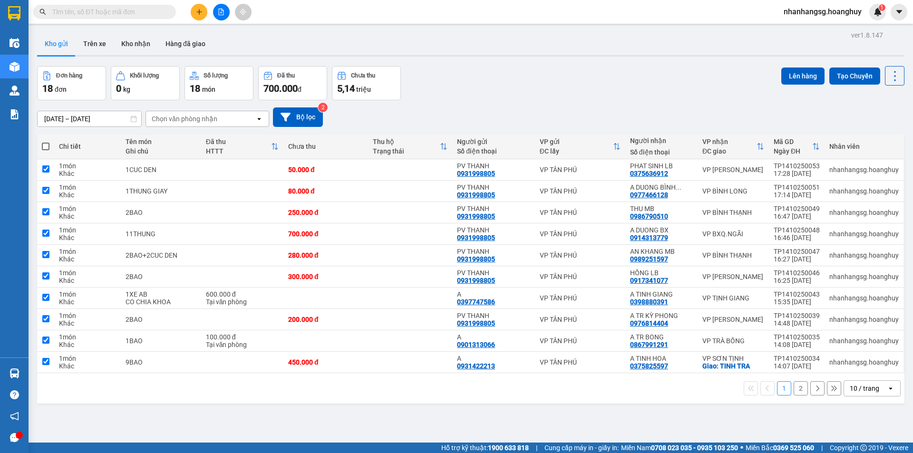
checkbox input "true"
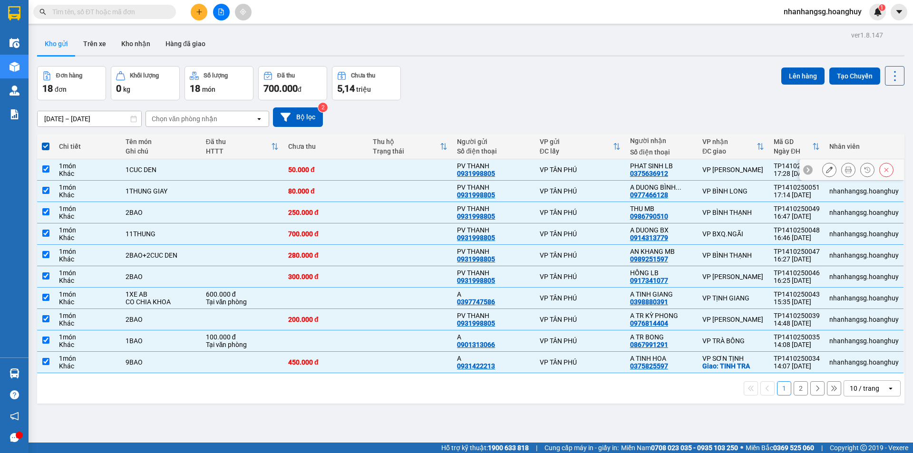
click at [211, 164] on td at bounding box center [242, 169] width 82 height 21
checkbox input "false"
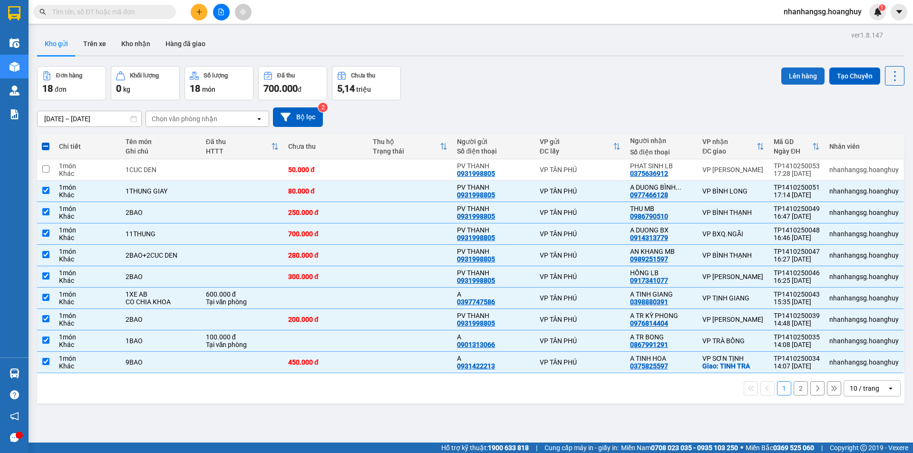
click at [801, 72] on button "Lên hàng" at bounding box center [803, 76] width 43 height 17
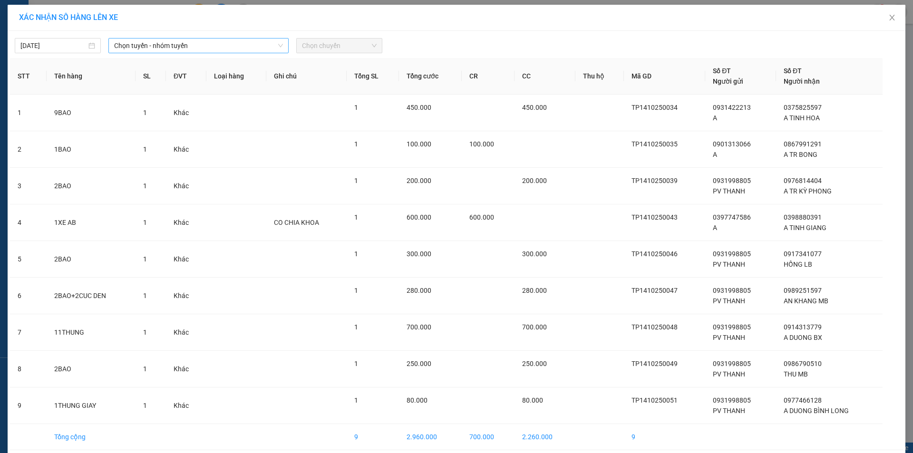
click at [183, 44] on span "Chọn tuyến - nhóm tuyến" at bounding box center [198, 46] width 169 height 14
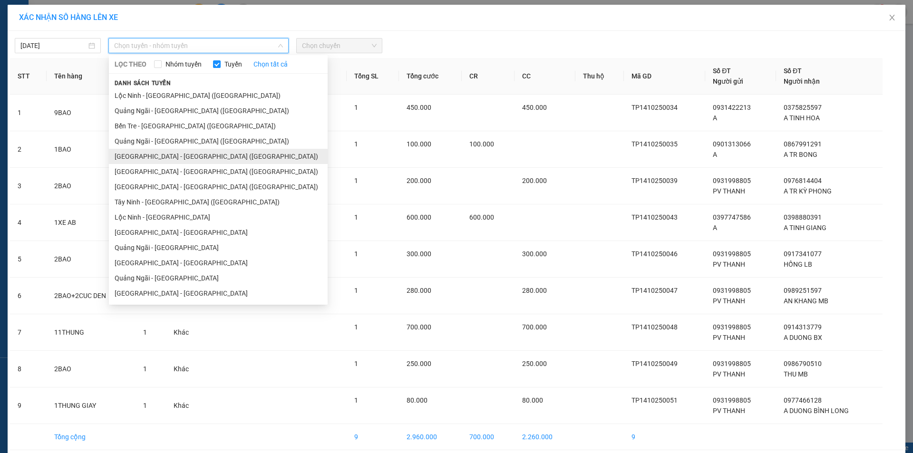
click at [143, 150] on li "Sài Gòn - Quảng Ngãi (Hàng Hoá)" at bounding box center [218, 156] width 219 height 15
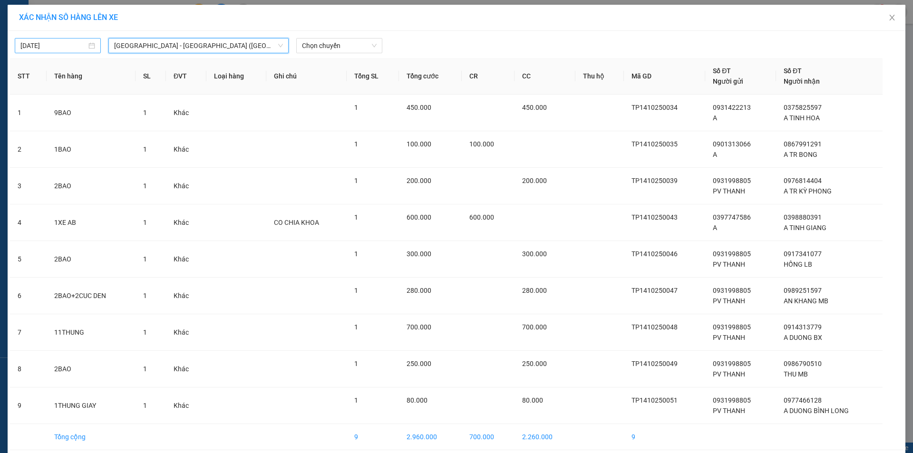
click at [59, 48] on input "14/10/2025" at bounding box center [53, 45] width 66 height 10
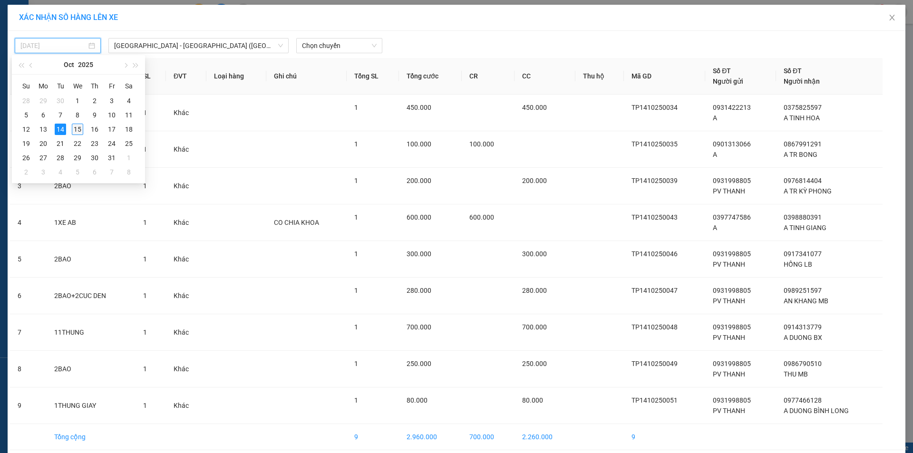
click at [74, 125] on div "15" at bounding box center [77, 129] width 11 height 11
type input "15/10/2025"
click at [308, 45] on span "Chọn chuyến" at bounding box center [339, 46] width 75 height 14
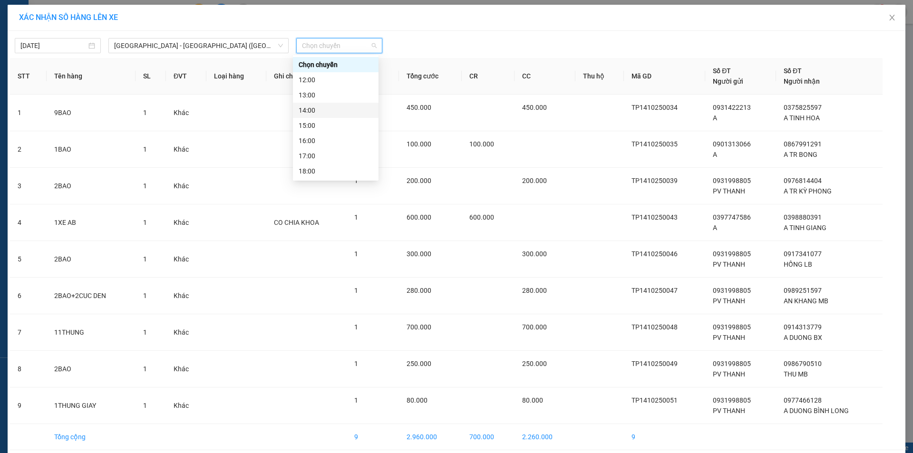
scroll to position [30, 0]
click at [329, 172] on div "20:00 - 51B-279.30" at bounding box center [336, 171] width 74 height 10
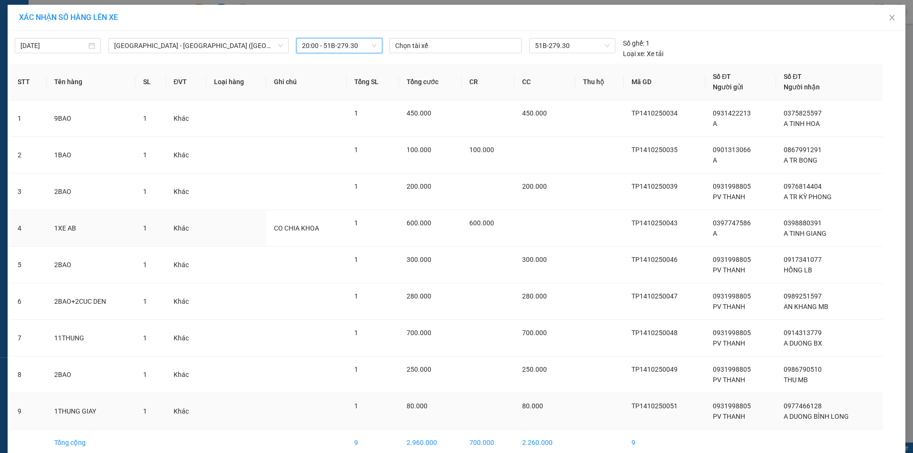
scroll to position [46, 0]
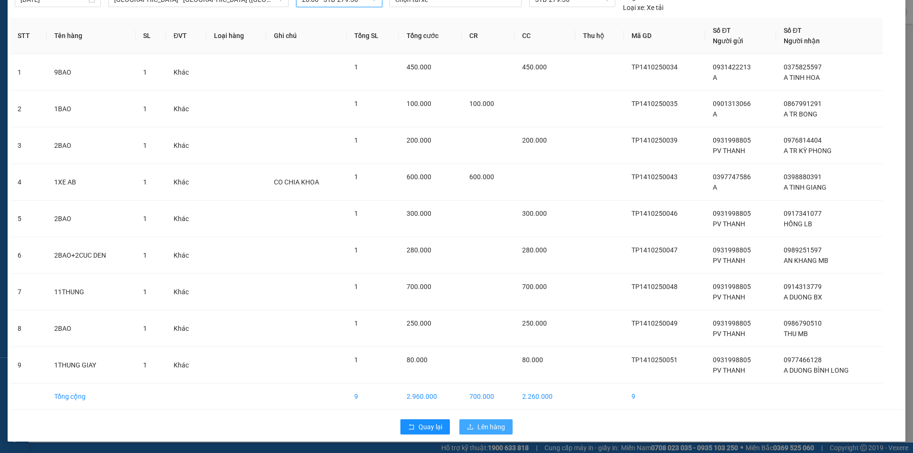
click at [481, 424] on span "Lên hàng" at bounding box center [492, 427] width 28 height 10
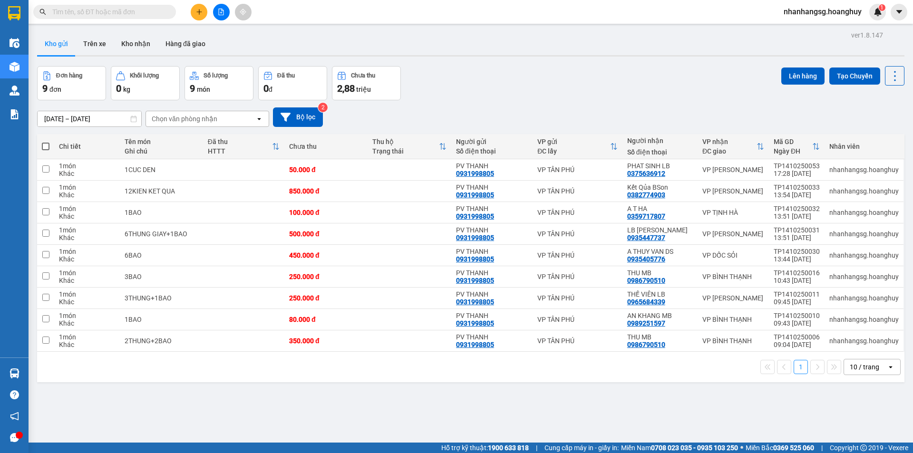
click at [45, 145] on span at bounding box center [46, 147] width 8 height 8
click at [46, 142] on input "checkbox" at bounding box center [46, 142] width 0 height 0
checkbox input "true"
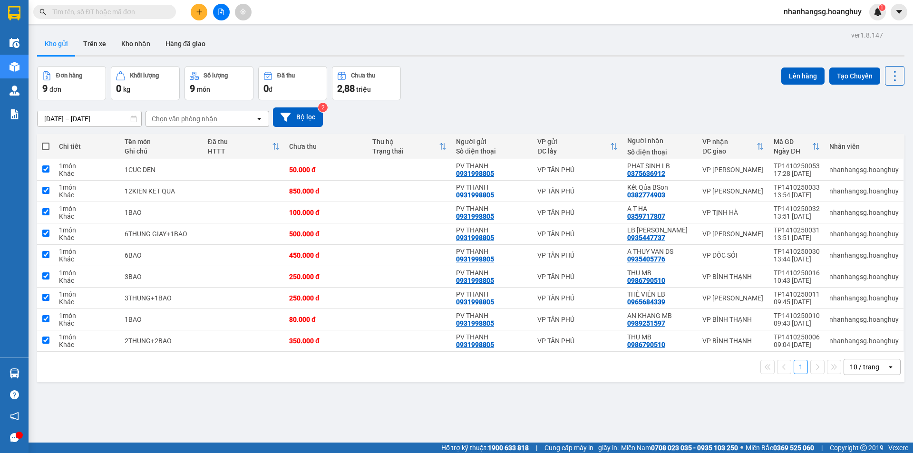
checkbox input "true"
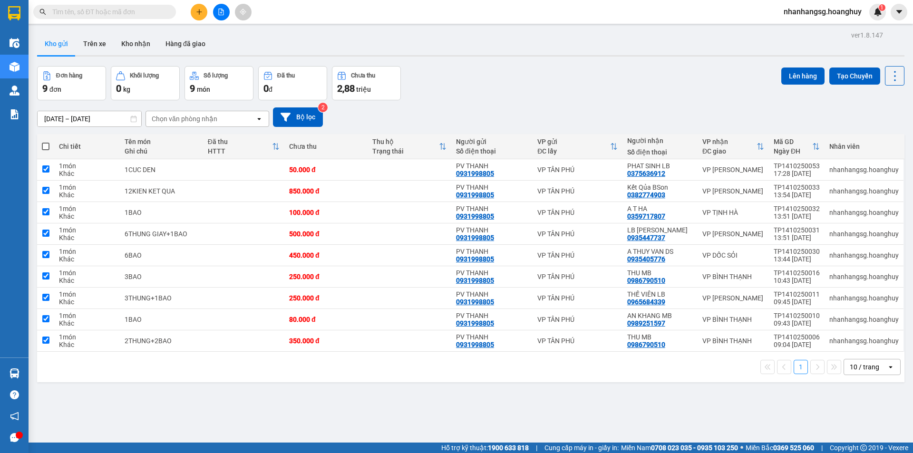
checkbox input "true"
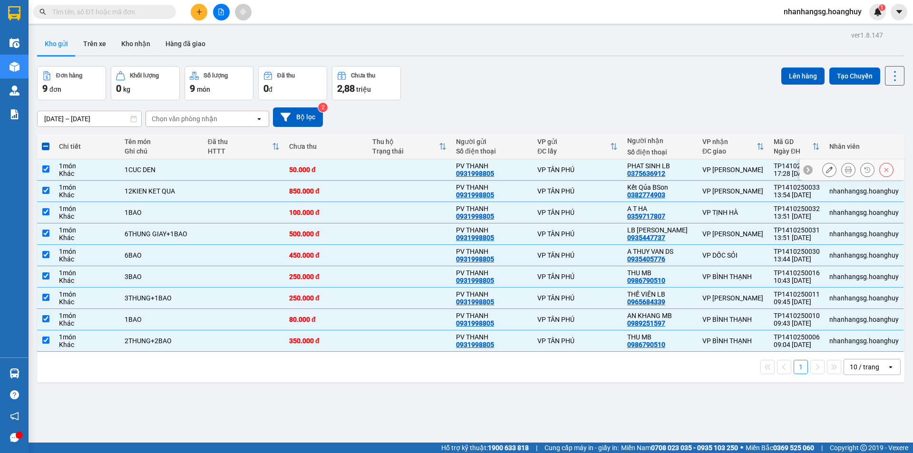
click at [208, 169] on td at bounding box center [243, 169] width 81 height 21
checkbox input "false"
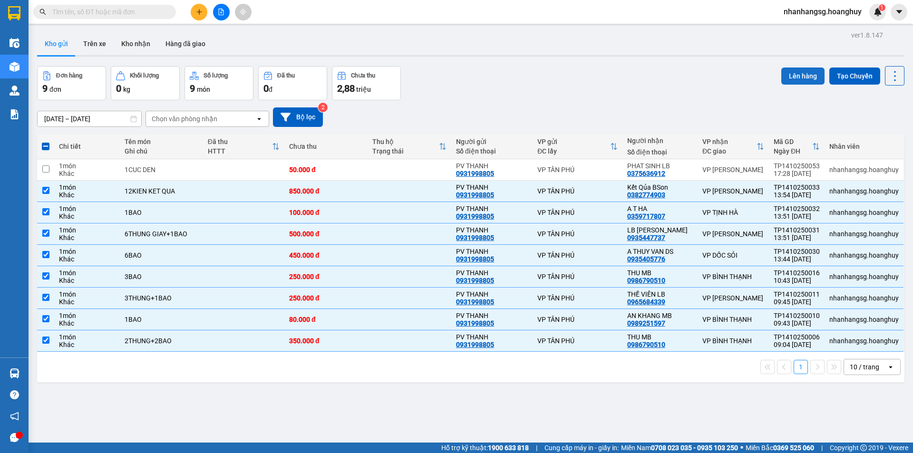
click at [806, 76] on button "Lên hàng" at bounding box center [803, 76] width 43 height 17
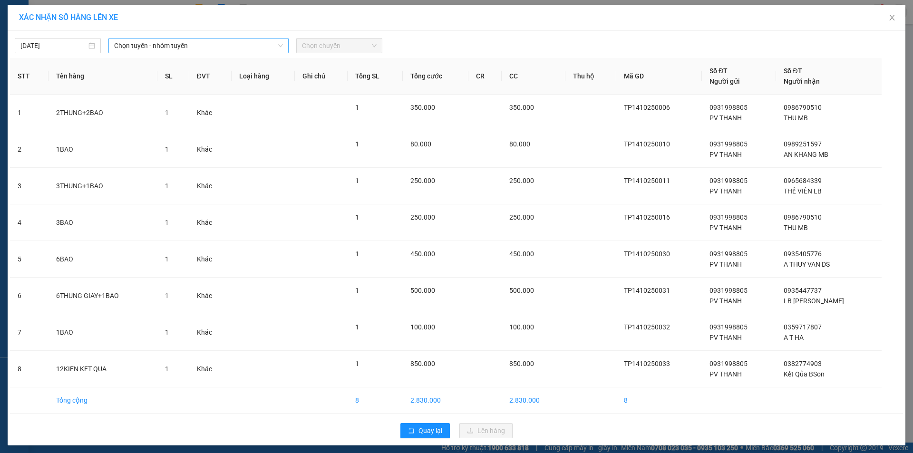
click at [191, 44] on span "Chọn tuyến - nhóm tuyến" at bounding box center [198, 46] width 169 height 14
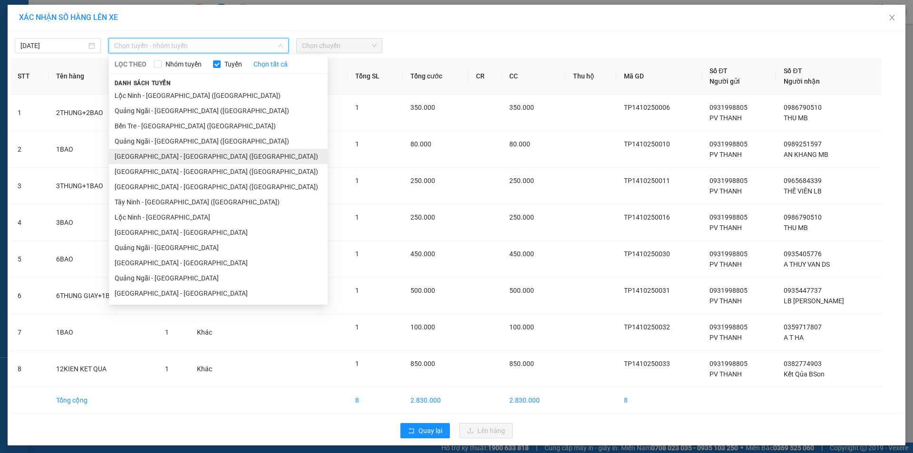
click at [166, 161] on li "Sài Gòn - Quảng Ngãi (Hàng Hoá)" at bounding box center [218, 156] width 219 height 15
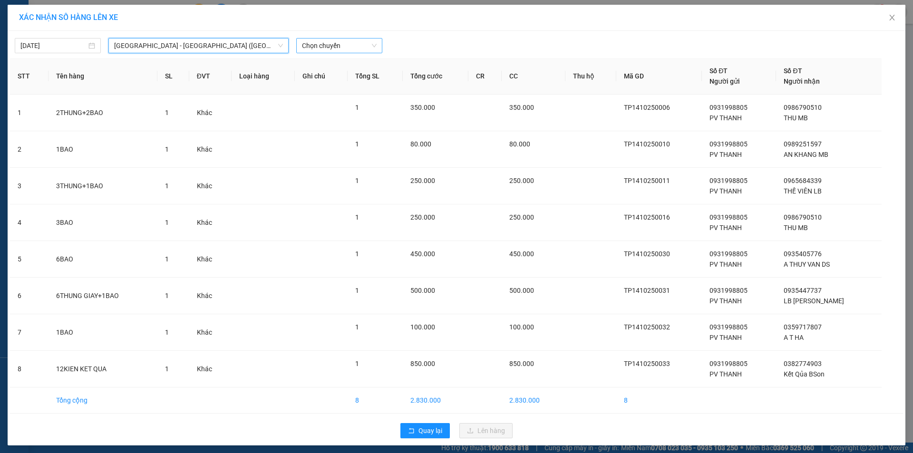
click at [326, 43] on span "Chọn chuyến" at bounding box center [339, 46] width 75 height 14
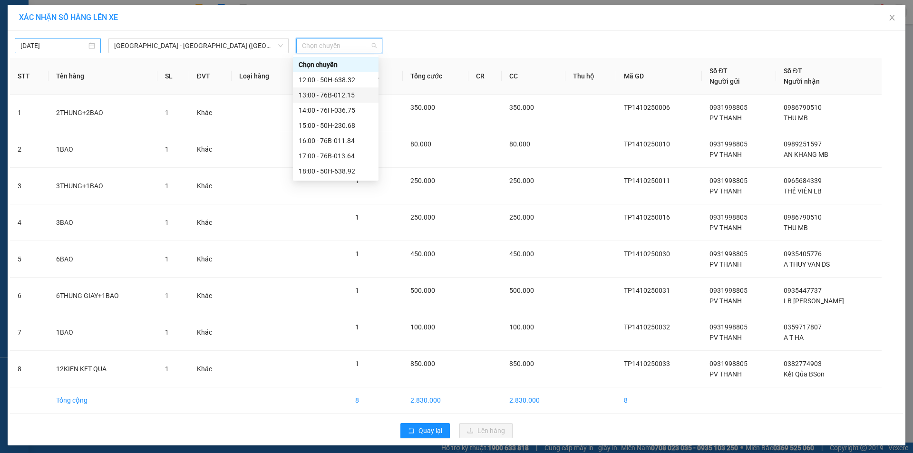
click at [71, 47] on body "Kết quả tìm kiếm ( 0 ) Bộ lọc No Data nhanhangsg.hoanghuy 1 Điều hành xe Kho hà…" at bounding box center [456, 226] width 913 height 453
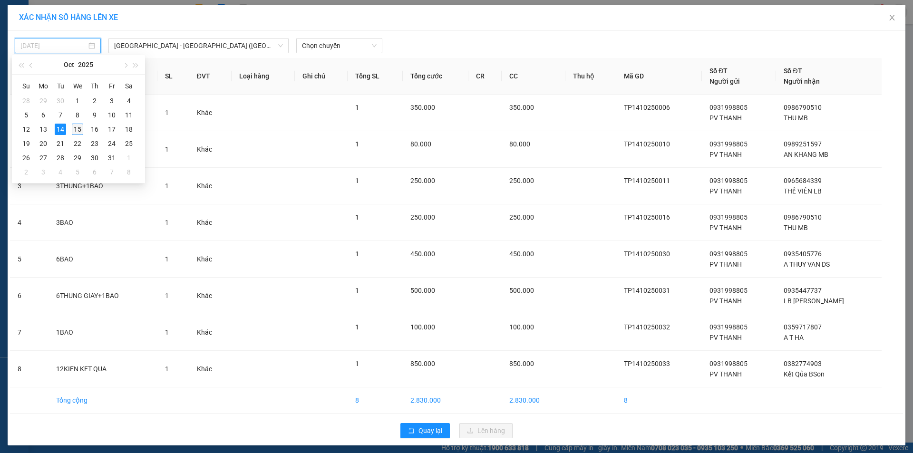
click at [81, 129] on div "15" at bounding box center [77, 129] width 11 height 11
click at [81, 129] on td "2THUNG+2BAO" at bounding box center [103, 113] width 109 height 37
type input "15/10/2025"
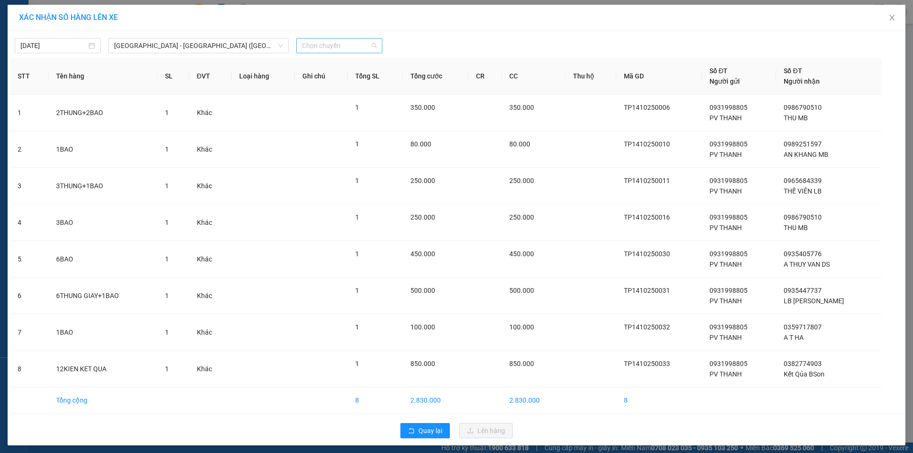
click at [328, 42] on span "Chọn chuyến" at bounding box center [339, 46] width 75 height 14
click at [331, 171] on div "20:00 - 51B-279.30" at bounding box center [336, 171] width 74 height 10
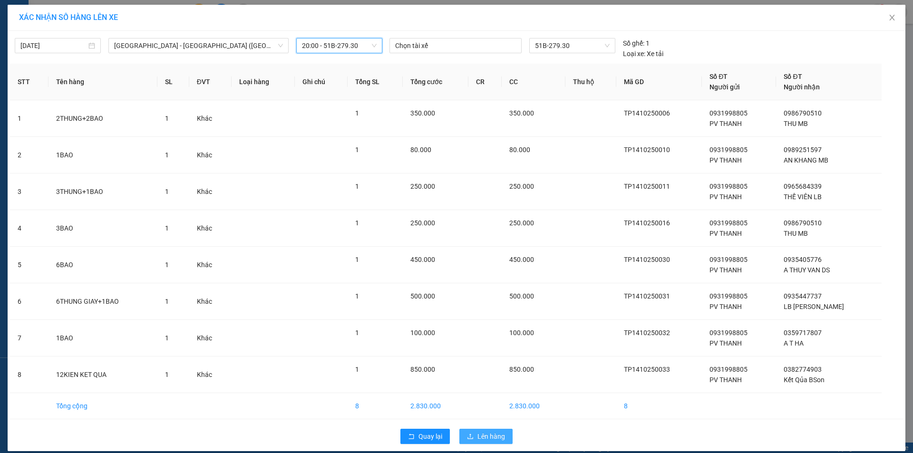
click at [497, 439] on span "Lên hàng" at bounding box center [492, 437] width 28 height 10
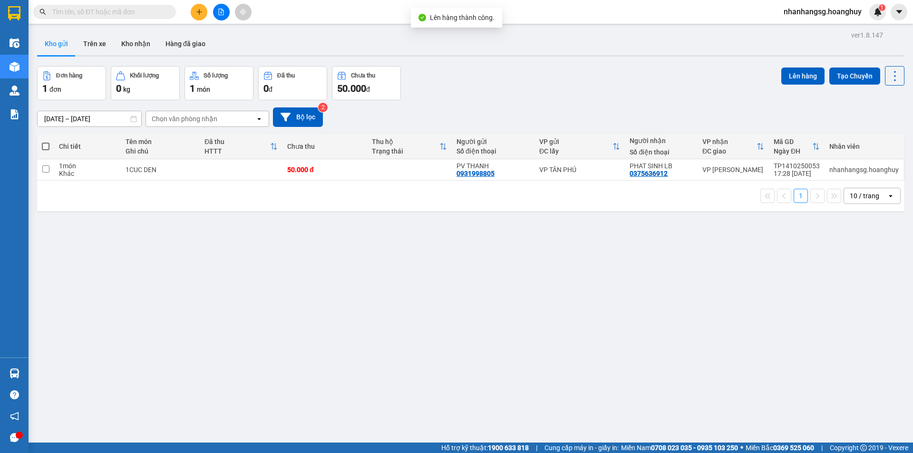
click at [79, 114] on input "14/10/2025 – 14/10/2025" at bounding box center [90, 118] width 104 height 15
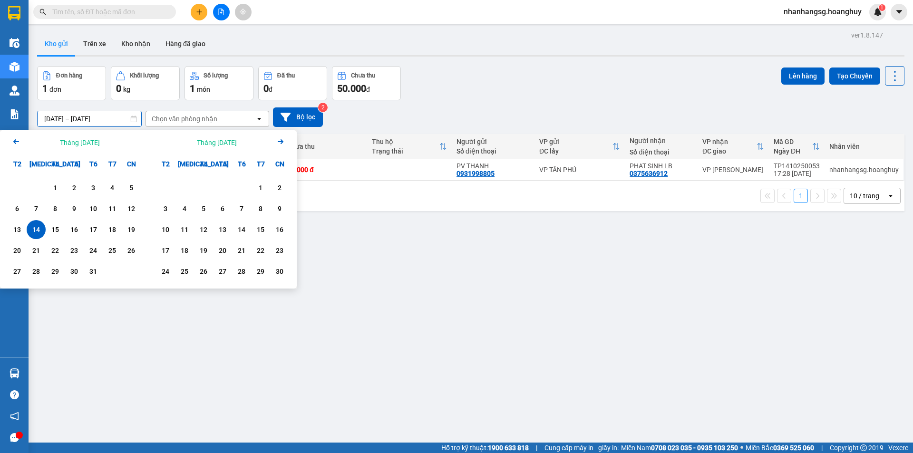
click at [486, 93] on div "Đơn hàng 1 đơn Khối lượng 0 kg Số lượng 1 món Đã thu 0 đ Chưa thu 50.000 đ Lên …" at bounding box center [471, 83] width 868 height 34
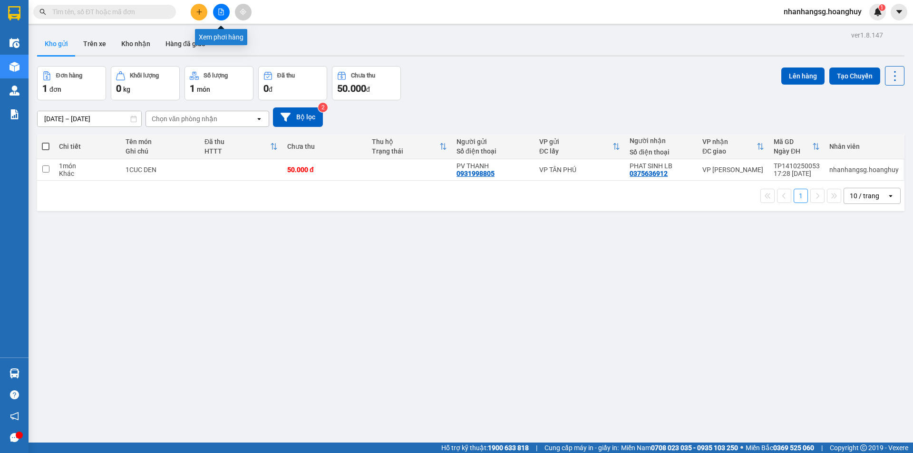
click at [219, 7] on button at bounding box center [221, 12] width 17 height 17
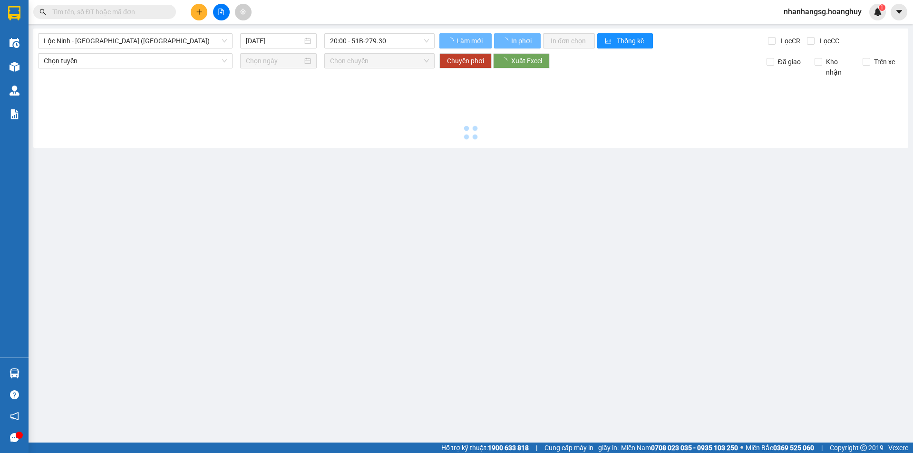
type input "15/10/2025"
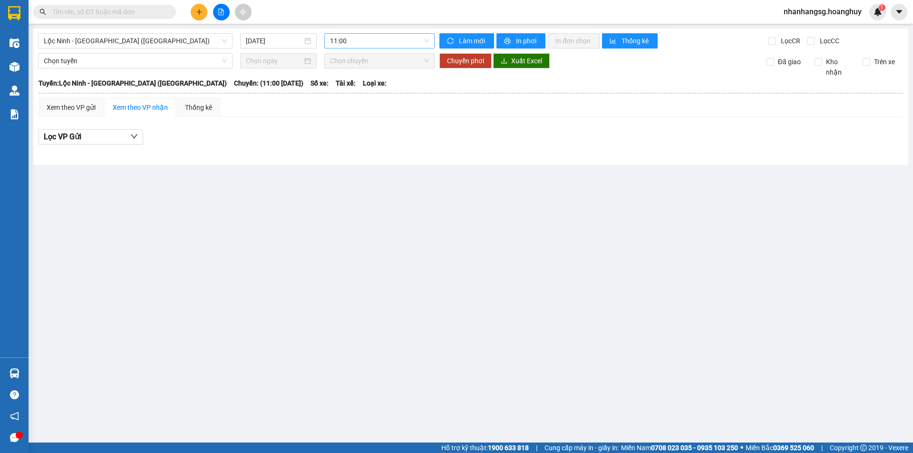
click at [341, 44] on span "11:00" at bounding box center [379, 41] width 99 height 14
click at [207, 40] on span "Lộc Ninh - Quảng Ngãi (Hàng Hóa)" at bounding box center [135, 41] width 183 height 14
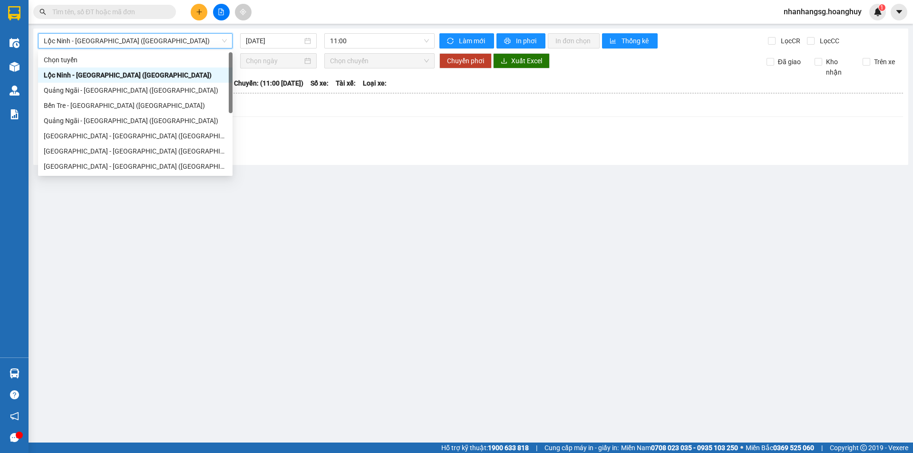
click at [207, 40] on span "Lộc Ninh - Quảng Ngãi (Hàng Hóa)" at bounding box center [135, 41] width 183 height 14
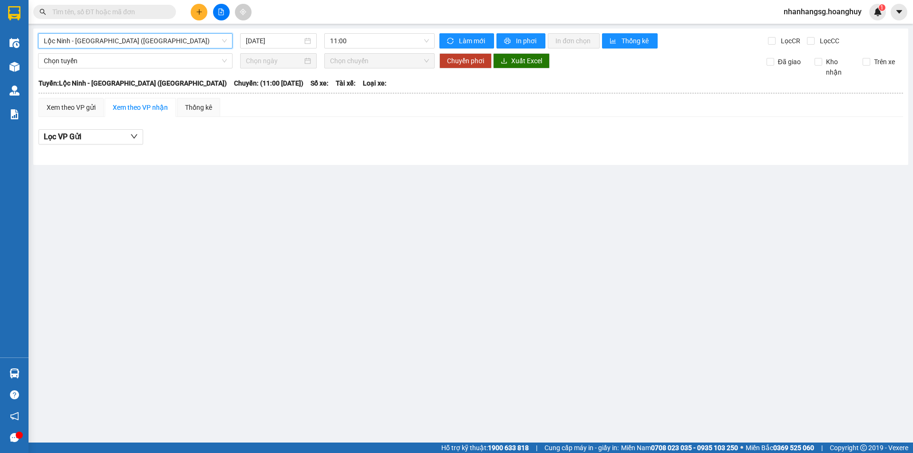
click at [203, 33] on div "Lộc Ninh - Quảng Ngãi (Hàng Hóa) Lộc Ninh - Quảng Ngãi (Hàng Hóa) 15/10/2025 11…" at bounding box center [470, 97] width 875 height 137
click at [191, 40] on span "Lộc Ninh - Quảng Ngãi (Hàng Hóa)" at bounding box center [135, 41] width 183 height 14
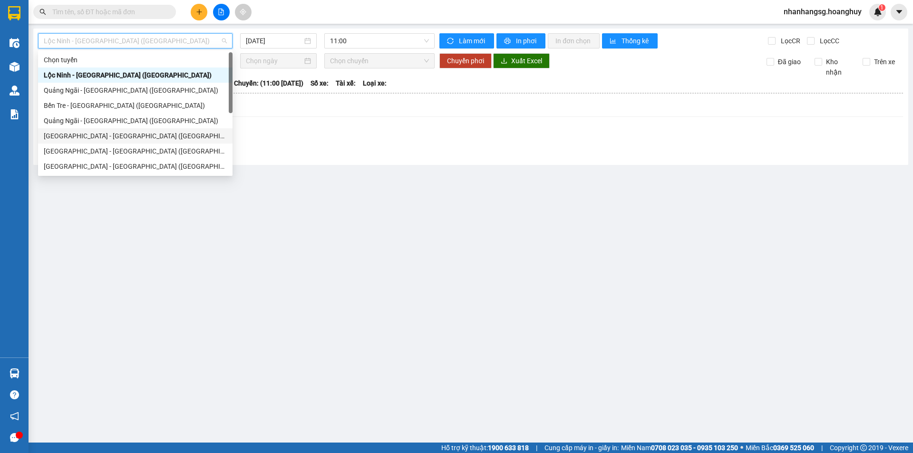
click at [117, 134] on div "Sài Gòn - Quảng Ngãi (Hàng Hoá)" at bounding box center [135, 136] width 183 height 10
type input "15/10/2025"
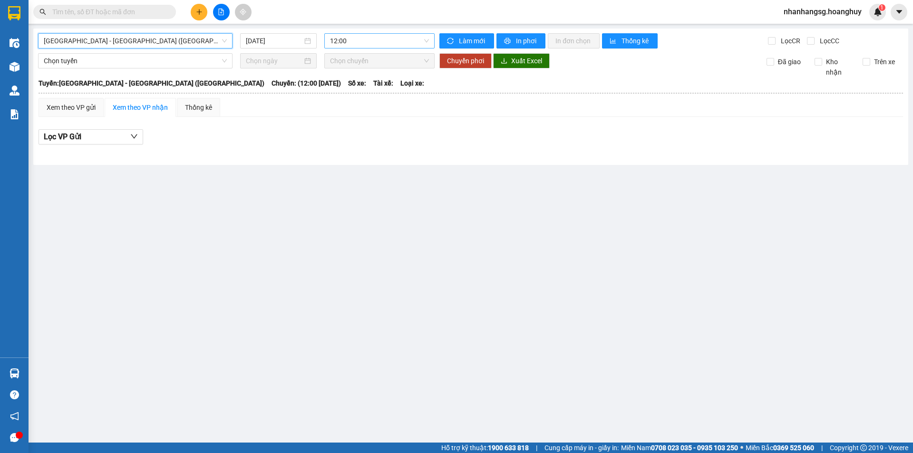
click at [358, 36] on span "12:00" at bounding box center [379, 41] width 99 height 14
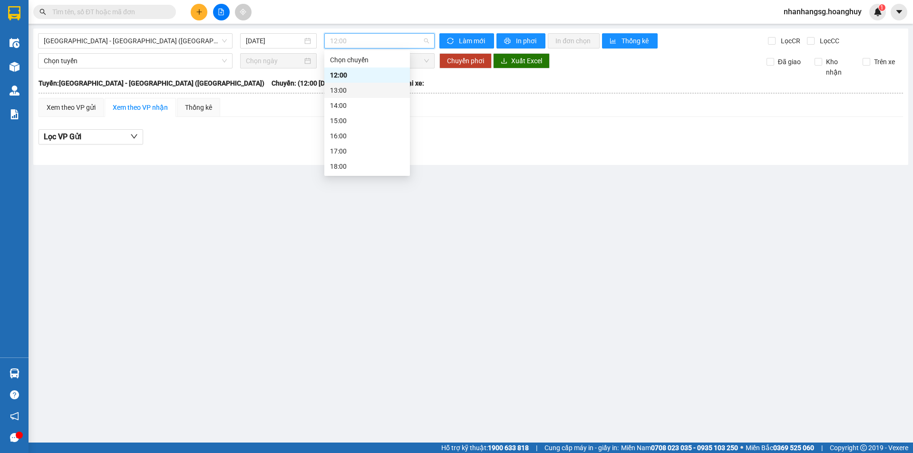
scroll to position [30, 0]
click at [360, 160] on div "20:00 - 51B-279.30" at bounding box center [367, 166] width 86 height 15
